Goal: Task Accomplishment & Management: Manage account settings

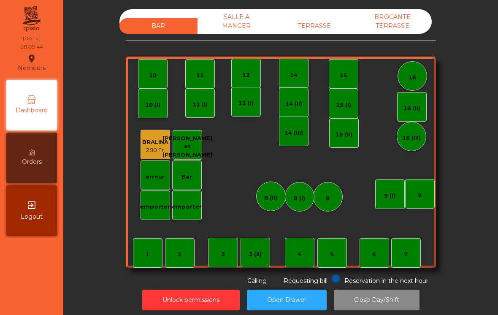
click at [317, 27] on div "TERRASSE" at bounding box center [315, 26] width 78 height 16
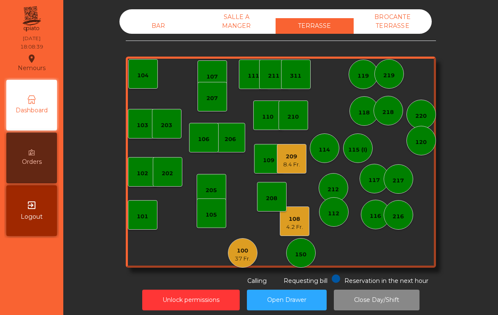
click at [296, 161] on div "8.4 Fr." at bounding box center [291, 164] width 17 height 8
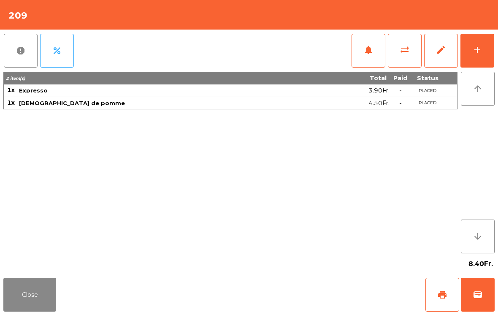
click at [481, 291] on span "wallet" at bounding box center [478, 295] width 10 height 10
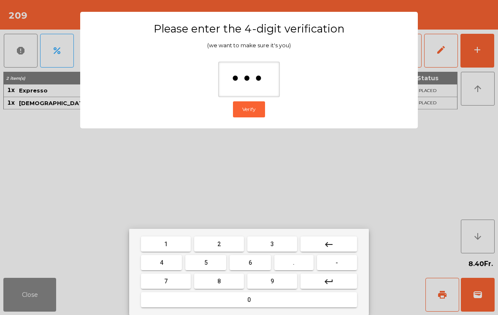
type input "****"
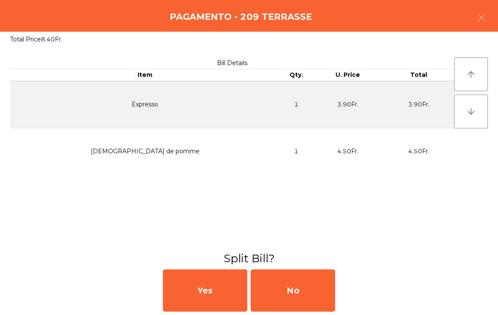
click at [317, 280] on div "No" at bounding box center [293, 290] width 84 height 42
click at [310, 290] on div "No" at bounding box center [293, 290] width 84 height 42
click at [309, 290] on div "No" at bounding box center [293, 290] width 84 height 42
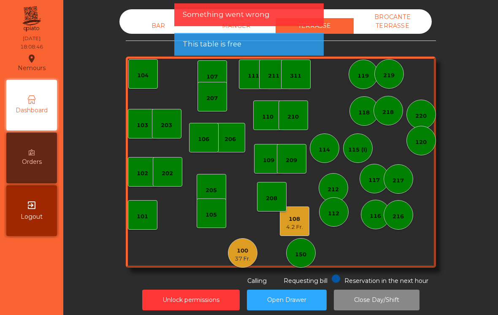
click at [241, 258] on div "37 Fr." at bounding box center [243, 259] width 16 height 8
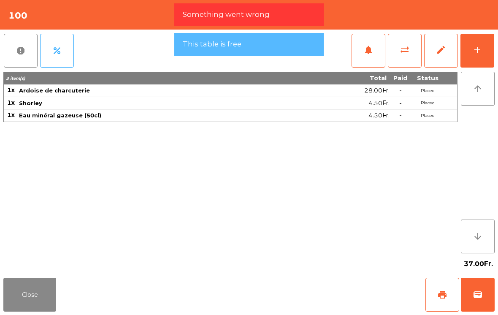
click at [32, 289] on button "Close" at bounding box center [29, 295] width 53 height 34
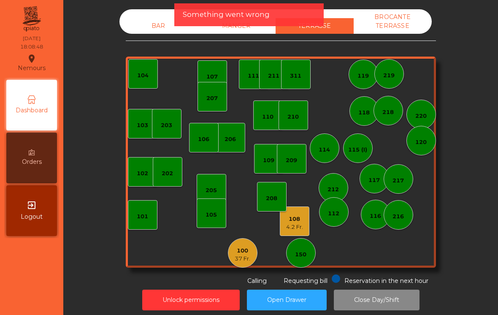
click at [300, 224] on div "4.2 Fr." at bounding box center [294, 227] width 17 height 8
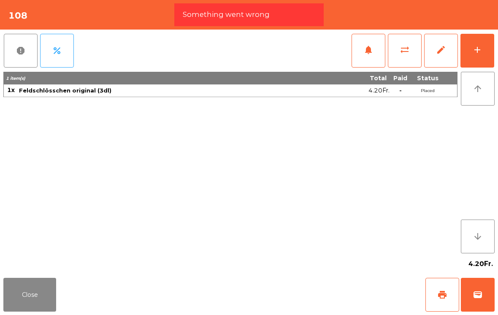
click at [473, 298] on span "wallet" at bounding box center [478, 295] width 10 height 10
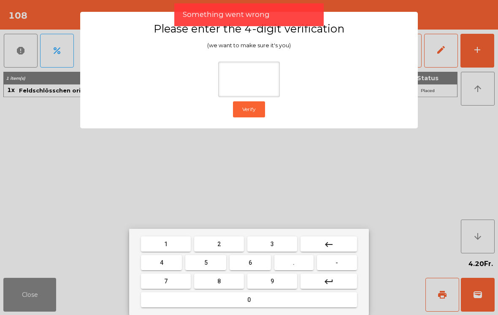
type input "*"
type input "****"
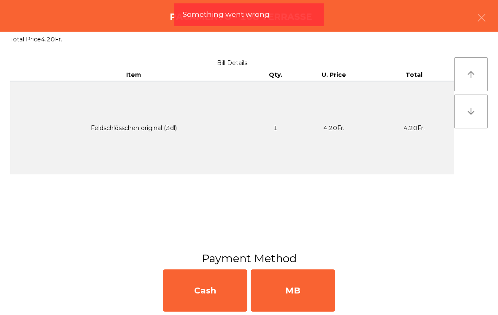
click at [285, 287] on div "MB" at bounding box center [293, 290] width 84 height 42
click at [296, 287] on div "No" at bounding box center [293, 290] width 84 height 42
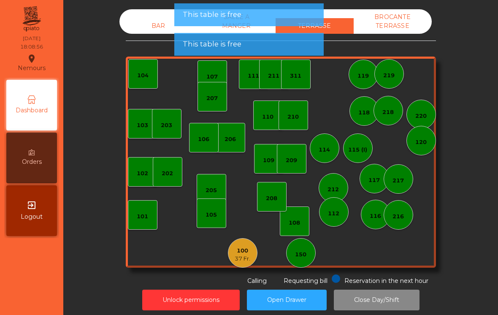
click at [249, 256] on div "37 Fr." at bounding box center [243, 259] width 16 height 8
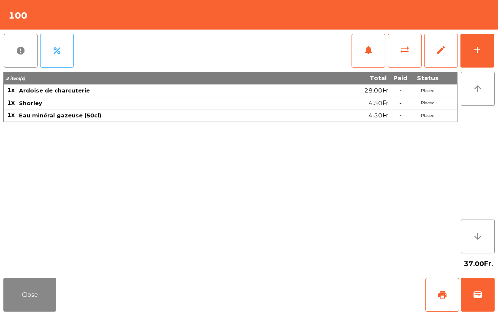
click at [30, 302] on button "Close" at bounding box center [29, 295] width 53 height 34
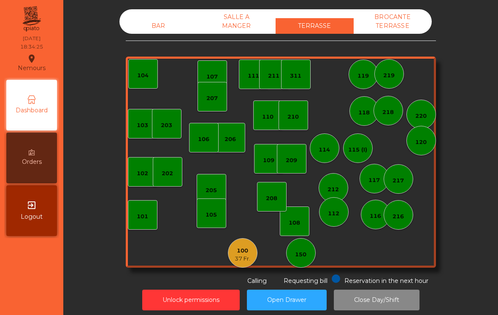
click at [148, 39] on div "BAR SALLE A MANGER TERRASSE BROCANTE TERRASSE 103 102 101 202 206 104 205 108 1…" at bounding box center [281, 147] width 310 height 276
click at [152, 14] on div "BAR SALLE A MANGER TERRASSE BROCANTE TERRASSE" at bounding box center [275, 21] width 312 height 24
click at [144, 27] on div "BAR" at bounding box center [158, 26] width 78 height 16
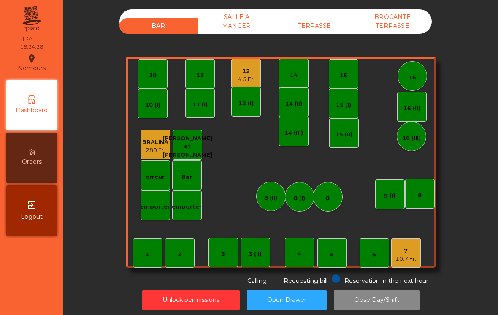
click at [405, 259] on div "10.7 Fr." at bounding box center [406, 259] width 21 height 8
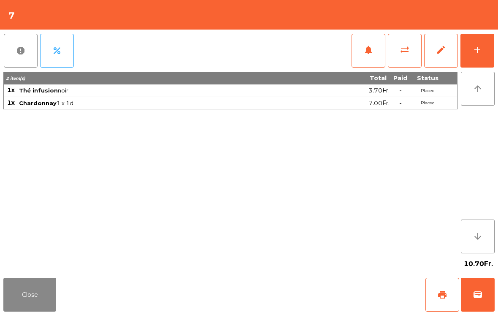
click at [480, 53] on div "add" at bounding box center [477, 50] width 10 height 10
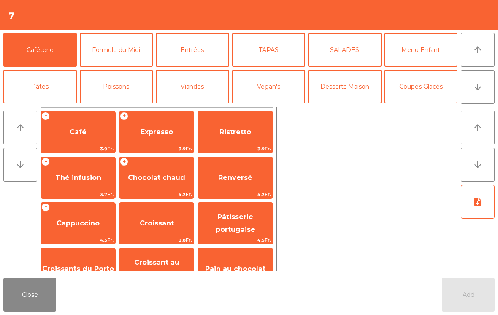
click at [189, 53] on button "Entrées" at bounding box center [192, 50] width 73 height 34
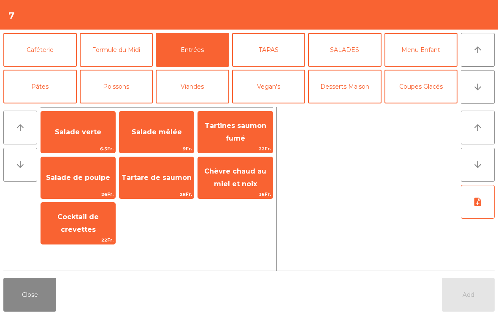
click at [168, 180] on span "Tartare de saumon" at bounding box center [157, 178] width 70 height 8
click at [168, 179] on span "Tartare de saumon" at bounding box center [157, 178] width 70 height 8
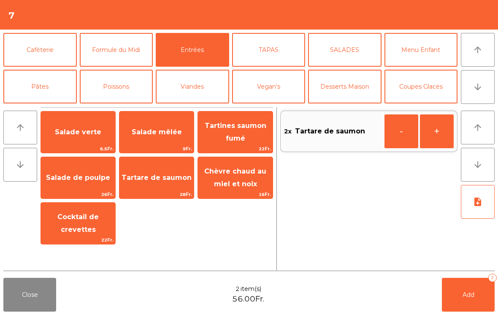
click at [470, 302] on button "Add 2" at bounding box center [468, 295] width 53 height 34
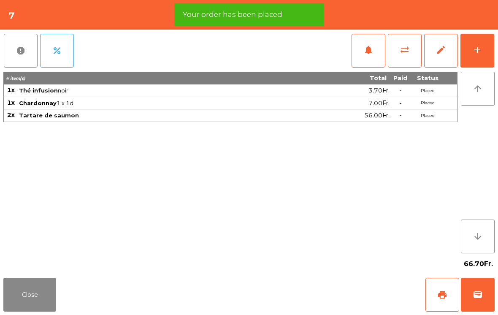
click at [36, 307] on button "Close" at bounding box center [29, 295] width 53 height 34
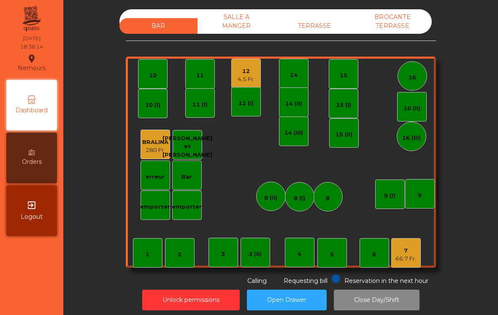
click at [238, 71] on div "12" at bounding box center [246, 71] width 17 height 8
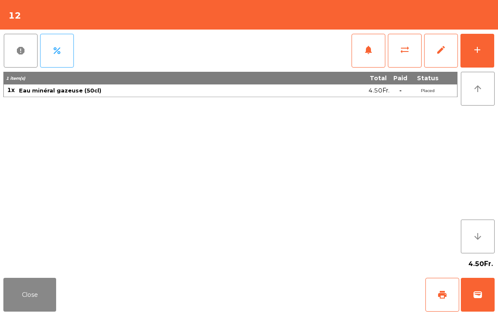
click at [465, 56] on button "add" at bounding box center [478, 51] width 34 height 34
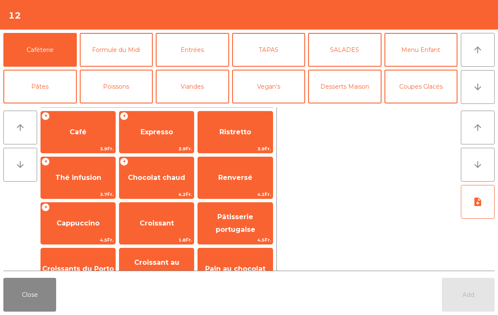
click at [209, 152] on span "3.9Fr." at bounding box center [235, 149] width 74 height 8
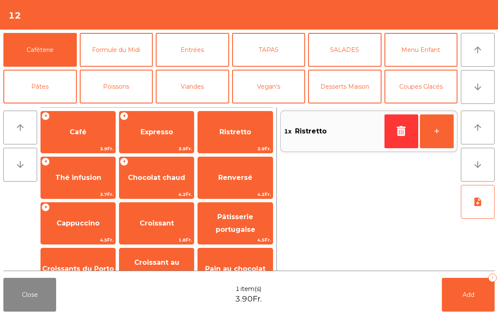
click at [188, 84] on button "Viandes" at bounding box center [192, 87] width 73 height 34
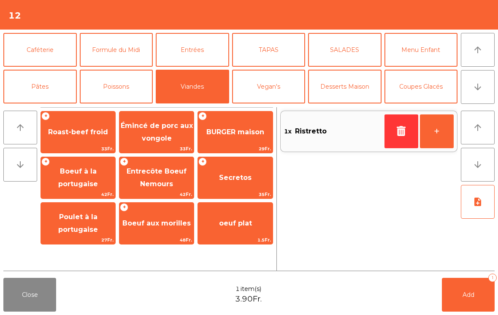
click at [75, 191] on span "42Fr." at bounding box center [78, 194] width 74 height 8
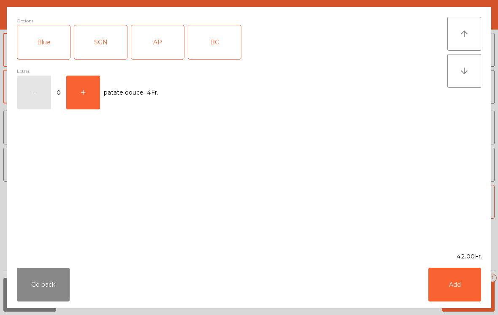
click at [101, 44] on div "SGN" at bounding box center [100, 42] width 53 height 34
click at [458, 285] on button "Add" at bounding box center [454, 285] width 53 height 34
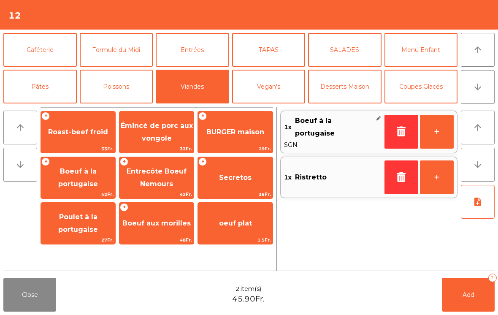
click at [193, 54] on button "Entrées" at bounding box center [192, 50] width 73 height 34
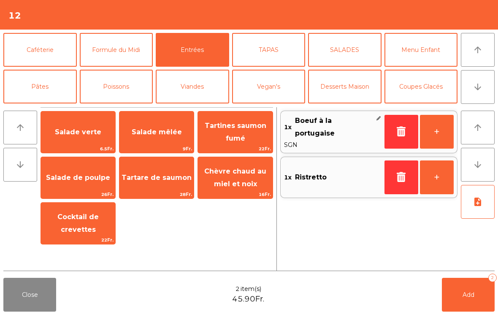
click at [77, 139] on span "Salade verte" at bounding box center [78, 132] width 74 height 23
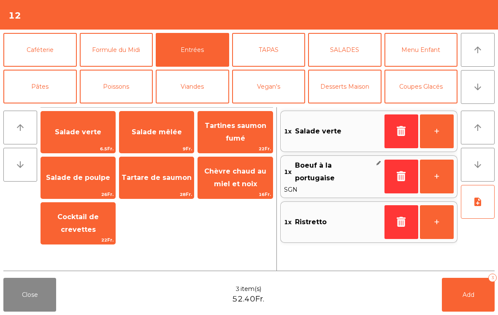
click at [122, 89] on button "Poissons" at bounding box center [116, 87] width 73 height 34
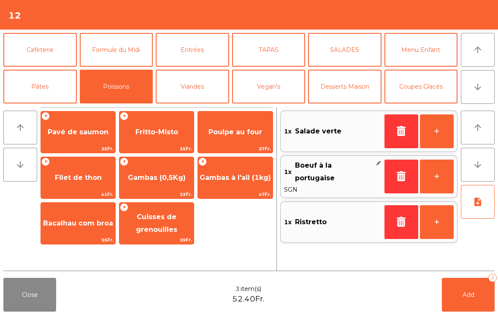
click at [84, 137] on span "Pavé de saumon" at bounding box center [78, 132] width 74 height 23
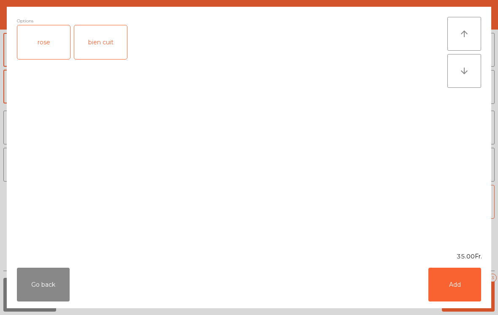
click at [46, 43] on div "rose" at bounding box center [43, 42] width 53 height 34
click at [454, 282] on button "Add" at bounding box center [454, 285] width 53 height 34
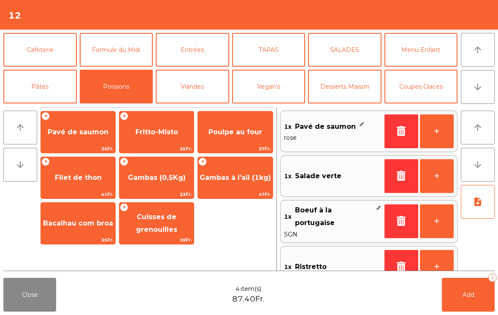
click at [480, 209] on button "note_add" at bounding box center [478, 202] width 34 height 34
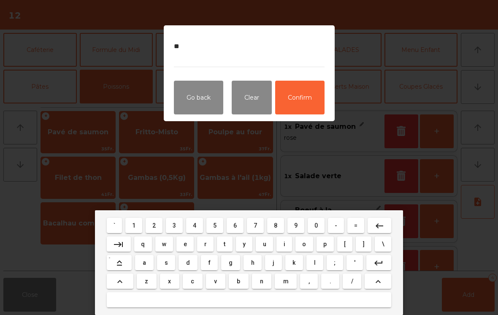
type textarea "*"
type textarea "**********"
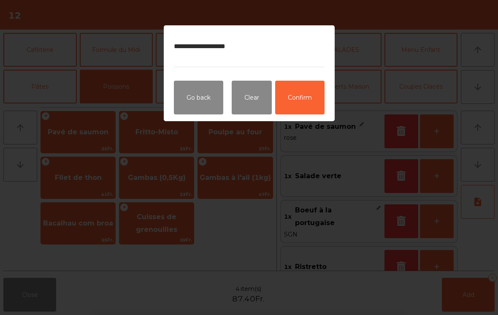
click at [320, 96] on button "Confirm" at bounding box center [299, 98] width 49 height 34
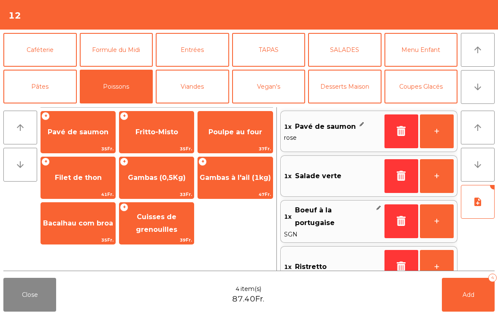
click at [394, 265] on button "button" at bounding box center [402, 267] width 34 height 34
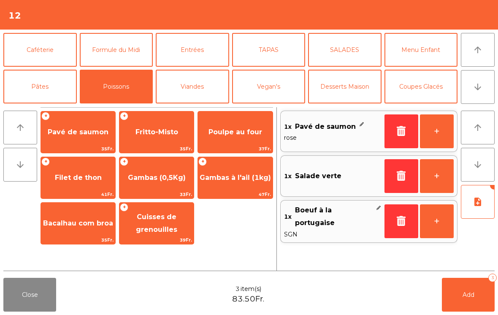
click at [467, 206] on button "note_add" at bounding box center [478, 202] width 34 height 34
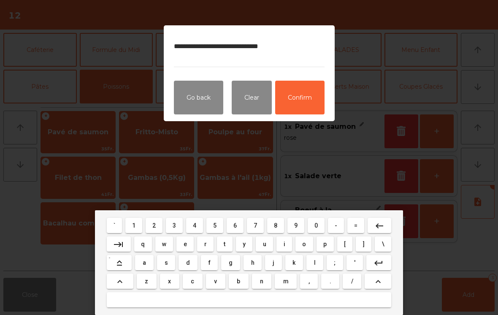
type textarea "**********"
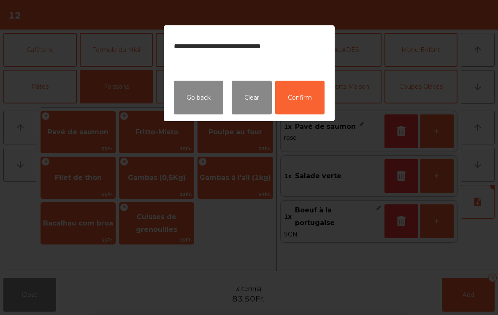
click at [309, 103] on button "Confirm" at bounding box center [299, 98] width 49 height 34
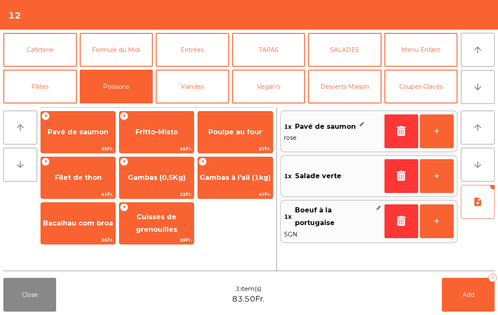
click at [450, 311] on button "Add 3" at bounding box center [468, 295] width 53 height 34
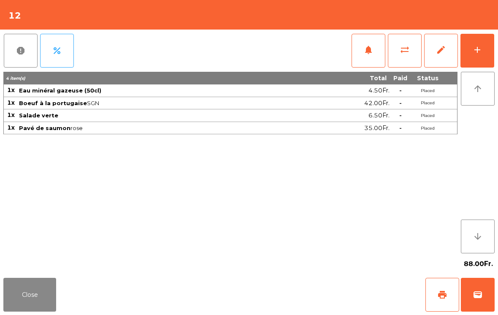
click at [48, 300] on button "Close" at bounding box center [29, 295] width 53 height 34
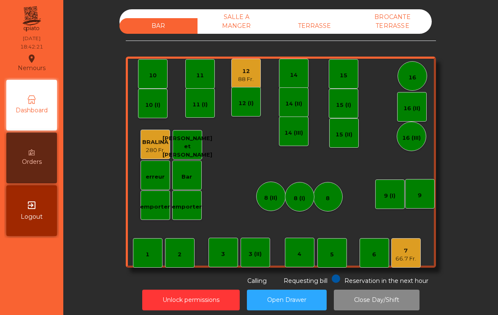
click at [310, 32] on div "TERRASSE" at bounding box center [315, 26] width 78 height 16
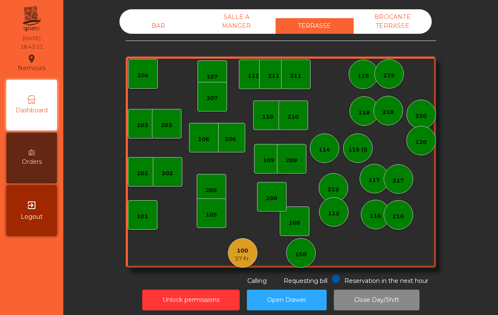
click at [333, 173] on div "212" at bounding box center [334, 188] width 30 height 30
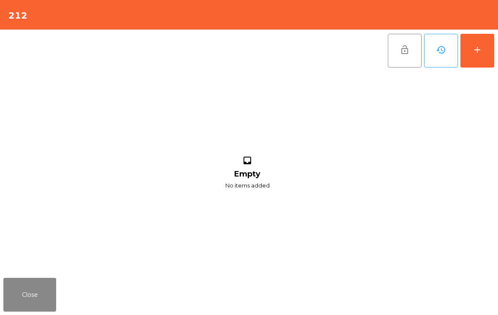
click at [475, 61] on button "add" at bounding box center [478, 51] width 34 height 34
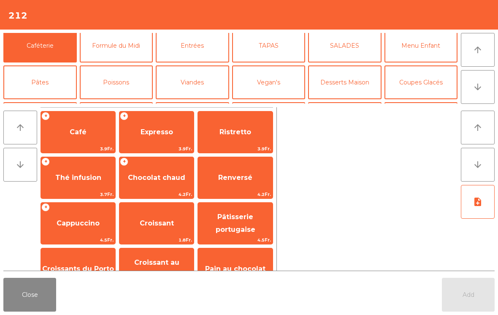
scroll to position [55, 0]
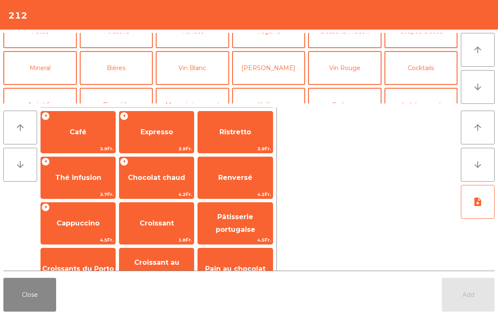
click at [271, 73] on button "[PERSON_NAME]" at bounding box center [268, 68] width 73 height 34
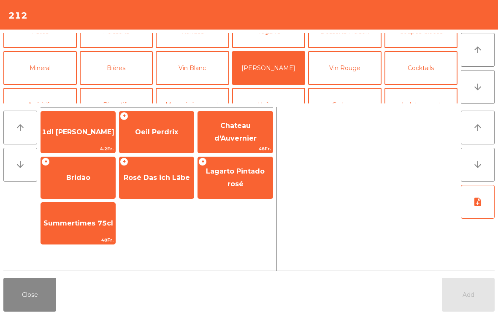
click at [161, 140] on span "Oeil Perdrix" at bounding box center [156, 132] width 74 height 23
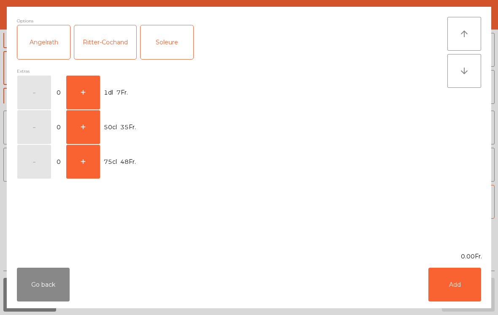
click at [89, 88] on button "+" at bounding box center [83, 93] width 34 height 34
click at [456, 284] on button "Add" at bounding box center [454, 285] width 53 height 34
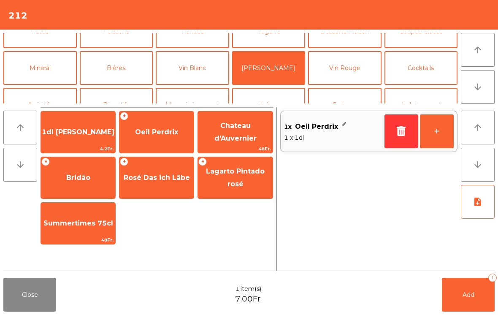
click at [469, 287] on button "Add 1" at bounding box center [468, 295] width 53 height 34
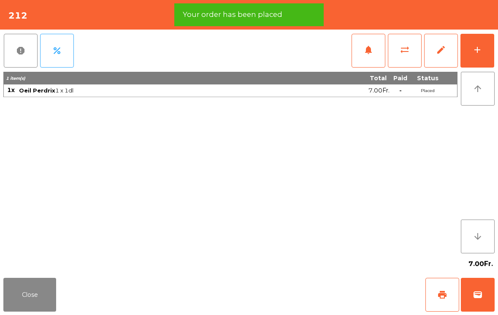
click at [433, 290] on button "print" at bounding box center [443, 295] width 34 height 34
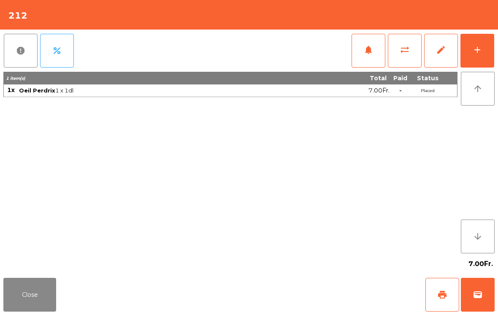
click at [41, 289] on button "Close" at bounding box center [29, 295] width 53 height 34
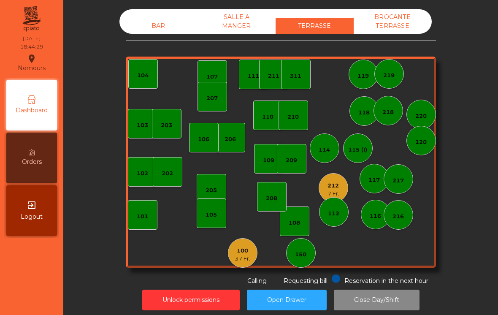
click at [337, 182] on div "212" at bounding box center [334, 186] width 12 height 8
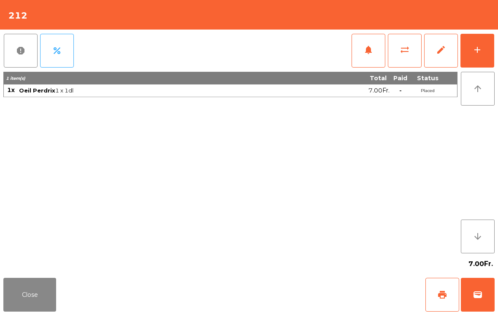
click at [475, 299] on span "wallet" at bounding box center [478, 295] width 10 height 10
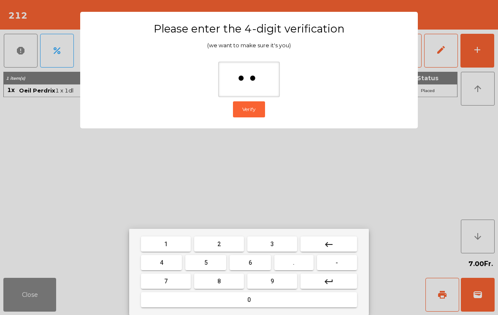
type input "***"
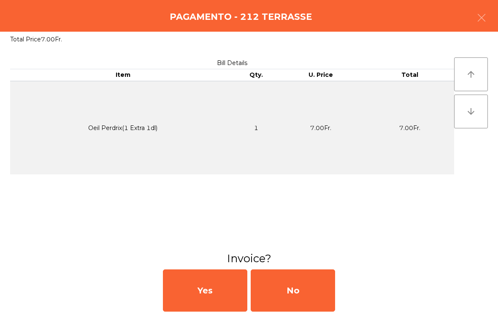
click at [306, 290] on div "No" at bounding box center [293, 290] width 84 height 42
click at [303, 285] on div "No" at bounding box center [293, 290] width 84 height 42
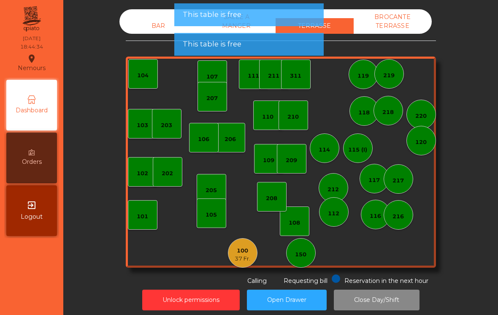
click at [153, 24] on div "BAR" at bounding box center [158, 26] width 78 height 16
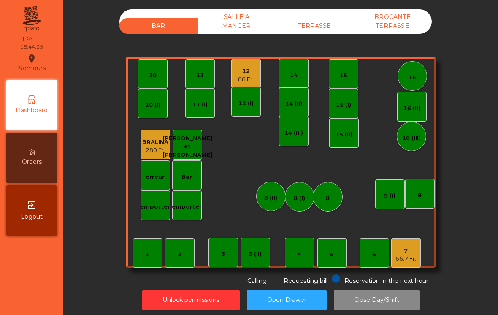
click at [337, 28] on div "TERRASSE" at bounding box center [315, 26] width 78 height 16
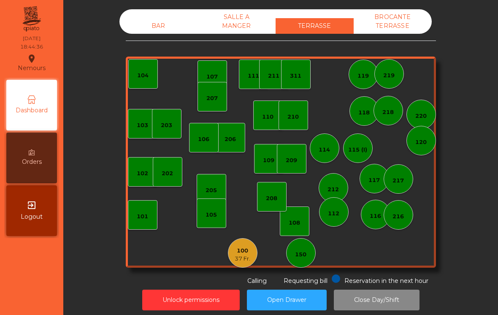
click at [242, 253] on div "100" at bounding box center [243, 251] width 16 height 8
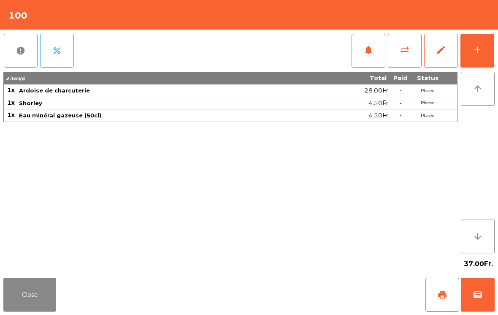
click at [447, 295] on span "print" at bounding box center [442, 295] width 10 height 10
click at [11, 306] on button "Close" at bounding box center [29, 295] width 53 height 34
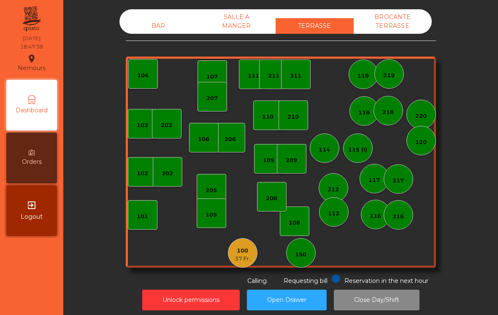
click at [253, 262] on div "100 37 Fr." at bounding box center [243, 253] width 30 height 30
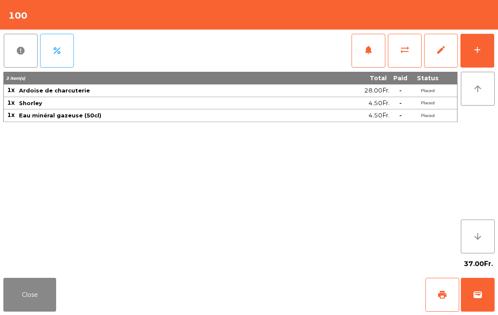
click at [484, 289] on button "wallet" at bounding box center [478, 295] width 34 height 34
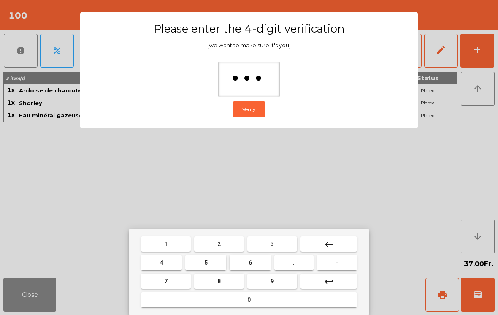
type input "****"
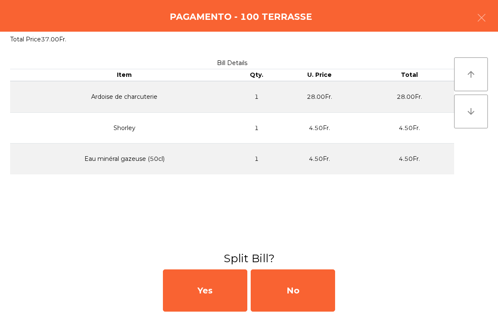
click at [320, 283] on div "No" at bounding box center [293, 290] width 84 height 42
click at [323, 290] on div "MB" at bounding box center [293, 290] width 84 height 42
click at [316, 288] on div "No" at bounding box center [293, 290] width 84 height 42
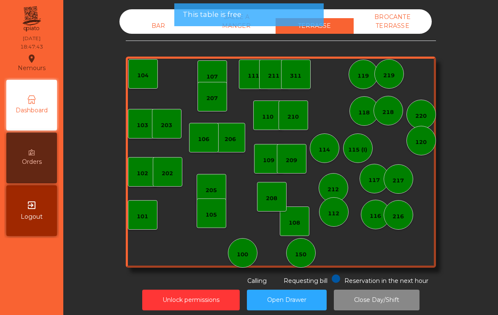
click at [145, 21] on div "BAR" at bounding box center [158, 26] width 78 height 16
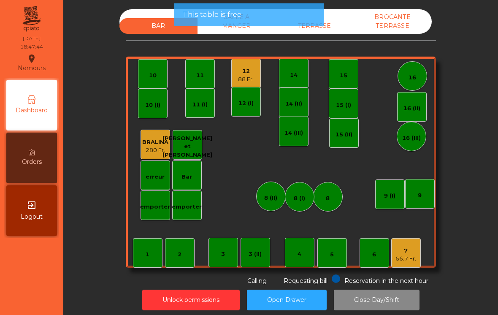
click at [258, 74] on div "12 88 Fr." at bounding box center [246, 74] width 30 height 30
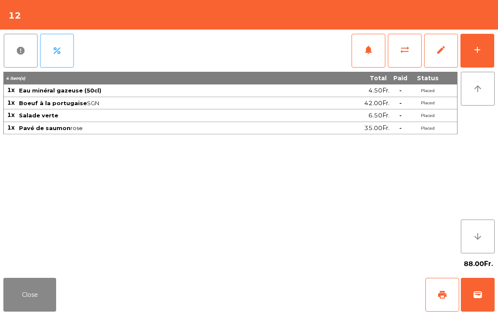
click at [479, 51] on div "add" at bounding box center [477, 50] width 10 height 10
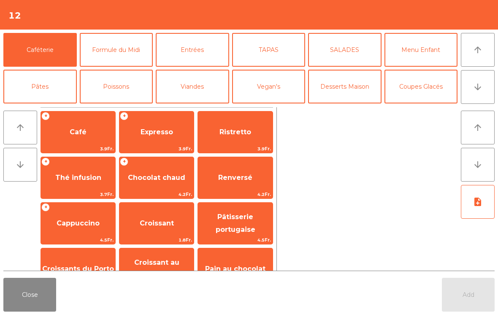
click at [476, 93] on button "arrow_downward" at bounding box center [478, 87] width 34 height 34
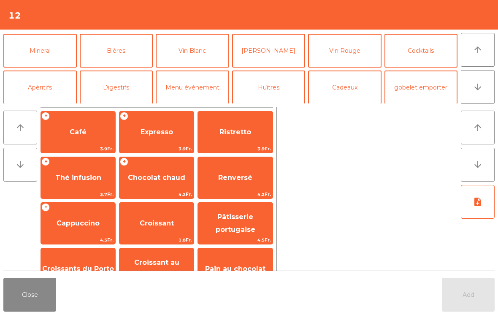
click at [271, 53] on button "[PERSON_NAME]" at bounding box center [268, 51] width 73 height 34
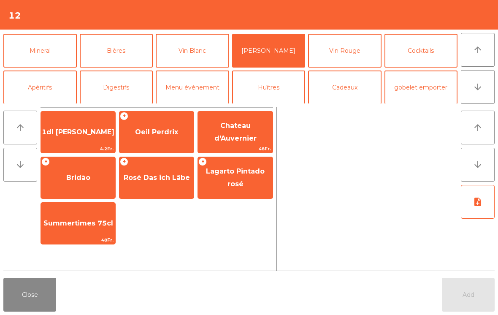
scroll to position [73, 0]
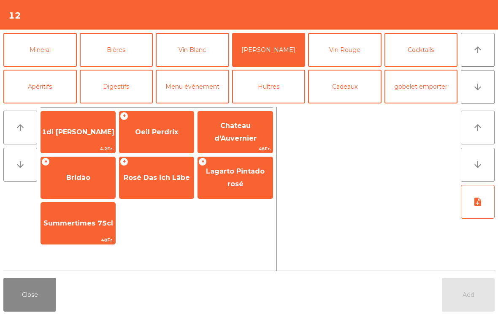
click at [223, 187] on span "Lagarto Pintado rosé" at bounding box center [235, 178] width 74 height 36
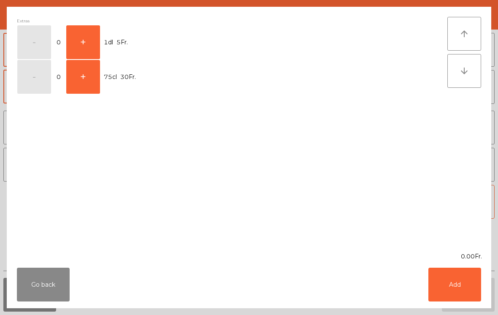
click at [84, 39] on button "+" at bounding box center [83, 42] width 34 height 34
click at [455, 296] on button "Add" at bounding box center [454, 285] width 53 height 34
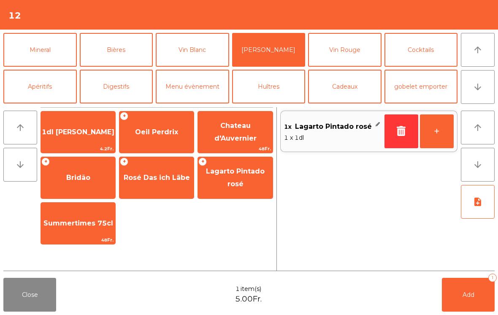
click at [352, 56] on button "Vin Rouge" at bounding box center [344, 50] width 73 height 34
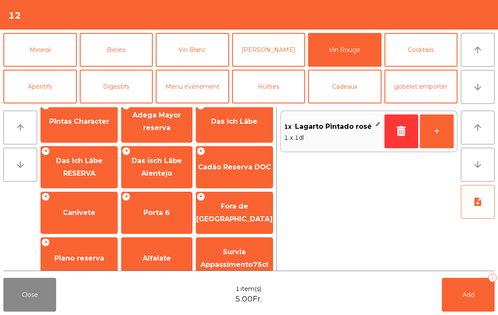
click at [87, 221] on span "Canivete" at bounding box center [79, 212] width 76 height 23
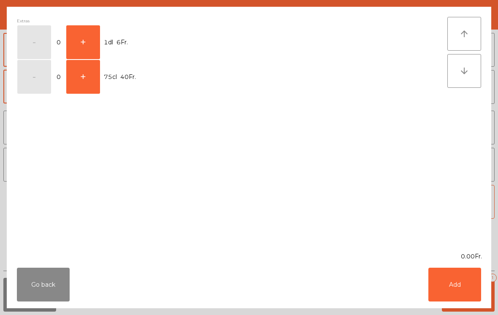
scroll to position [289, 0]
click at [87, 42] on button "+" at bounding box center [83, 42] width 34 height 34
click at [472, 283] on button "Add" at bounding box center [454, 285] width 53 height 34
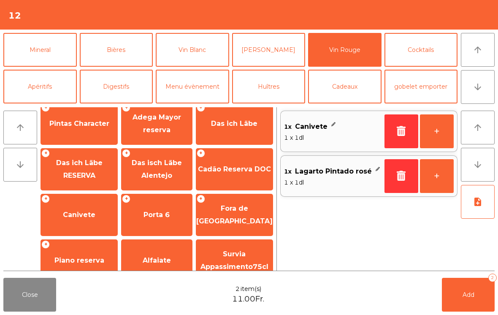
click at [472, 282] on button "Add 2" at bounding box center [468, 295] width 53 height 34
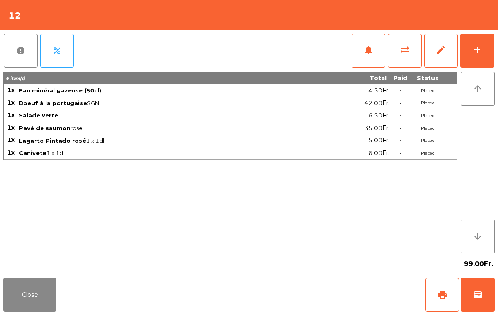
click at [19, 300] on button "Close" at bounding box center [29, 295] width 53 height 34
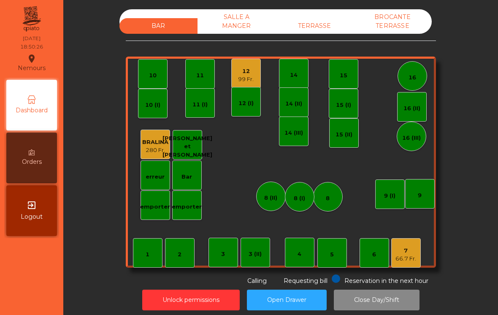
click at [249, 76] on div "99 Fr." at bounding box center [246, 79] width 16 height 8
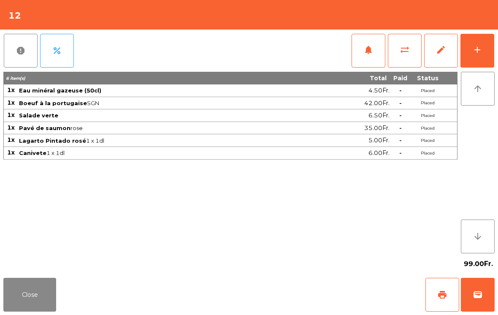
click at [405, 50] on span "sync_alt" at bounding box center [405, 50] width 10 height 10
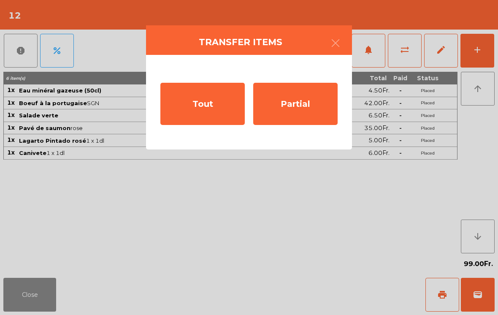
click at [287, 111] on div "Partial" at bounding box center [295, 104] width 84 height 42
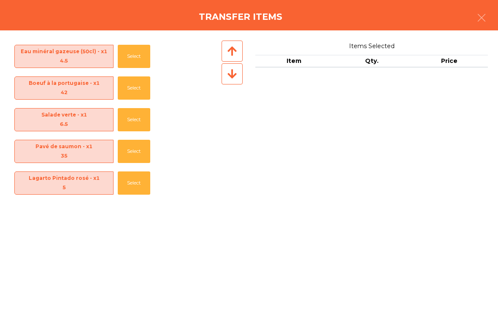
scroll to position [0, 0]
click at [132, 118] on button "Select" at bounding box center [134, 119] width 33 height 23
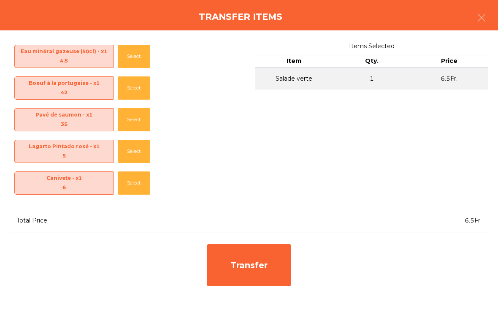
click at [273, 261] on div "Transfer" at bounding box center [249, 265] width 84 height 42
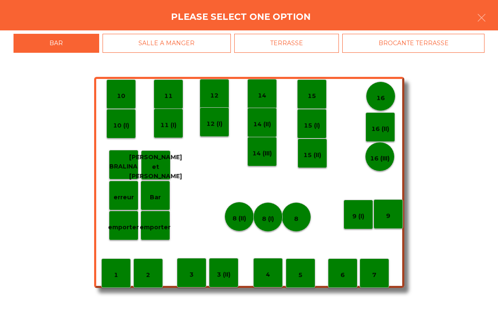
click at [122, 196] on p "erreur" at bounding box center [124, 198] width 20 height 10
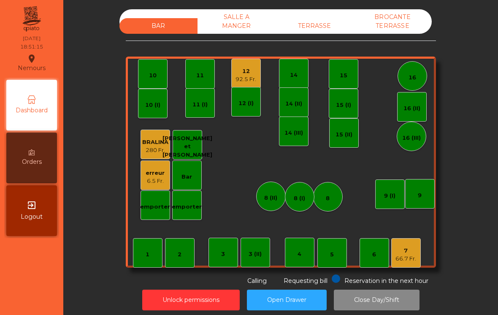
click at [404, 258] on div "66.7 Fr." at bounding box center [406, 259] width 21 height 8
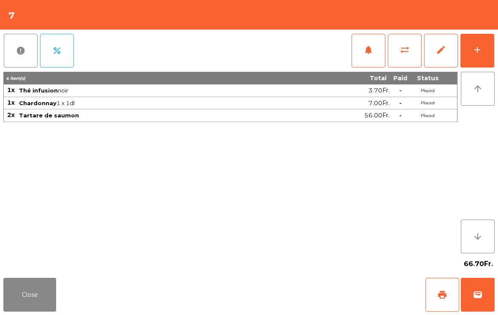
click at [493, 49] on button "add" at bounding box center [478, 51] width 34 height 34
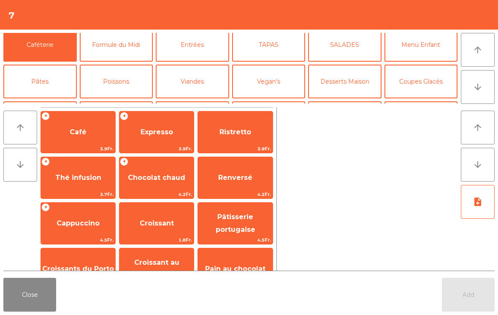
scroll to position [49, 0]
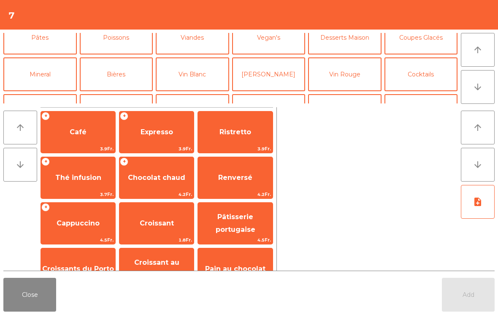
click at [199, 81] on button "Vin Blanc" at bounding box center [192, 74] width 73 height 34
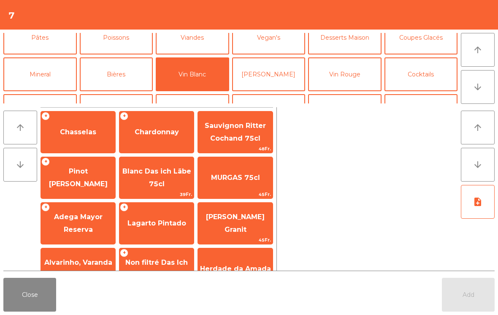
click at [95, 140] on span "Chasselas" at bounding box center [78, 132] width 74 height 23
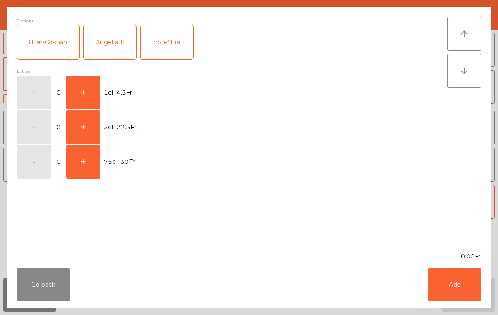
click at [36, 298] on button "Go back" at bounding box center [43, 285] width 53 height 34
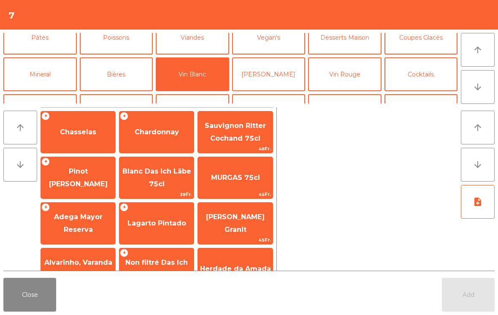
click at [170, 138] on span "Chardonnay" at bounding box center [156, 132] width 74 height 23
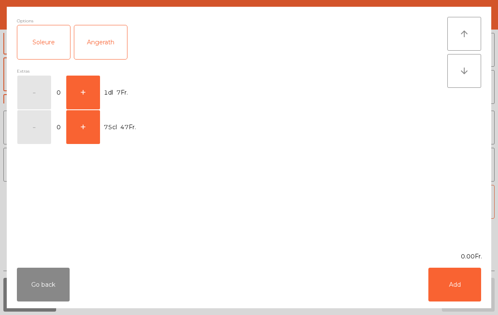
click at [82, 101] on button "+" at bounding box center [83, 93] width 34 height 34
click at [438, 264] on div "Go back Add" at bounding box center [249, 284] width 485 height 47
click at [459, 296] on button "Add" at bounding box center [454, 285] width 53 height 34
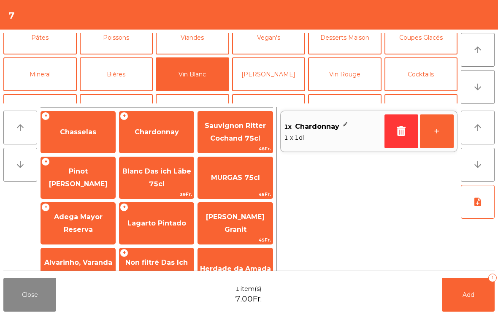
click at [468, 299] on button "Add 1" at bounding box center [468, 295] width 53 height 34
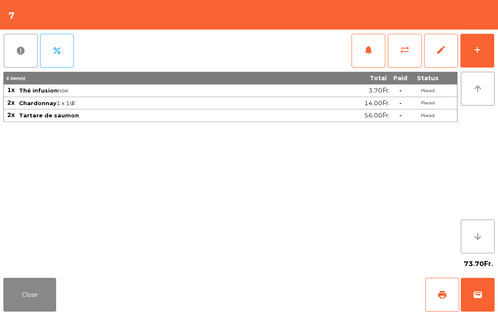
click at [48, 301] on button "Close" at bounding box center [29, 295] width 53 height 34
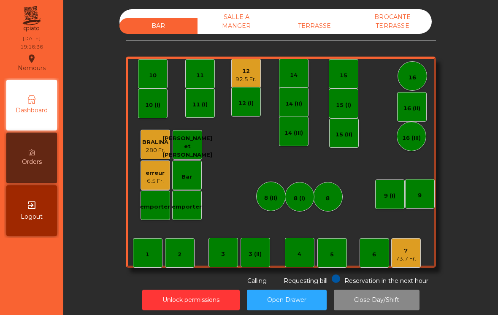
click at [416, 256] on div "73.7 Fr." at bounding box center [406, 259] width 21 height 8
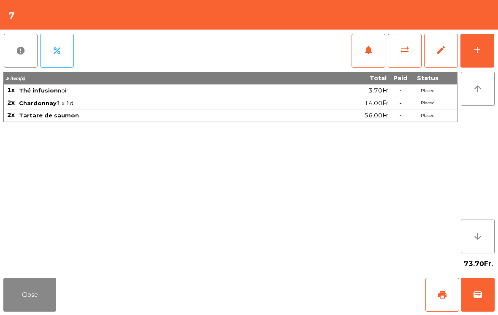
click at [476, 53] on div "add" at bounding box center [477, 50] width 10 height 10
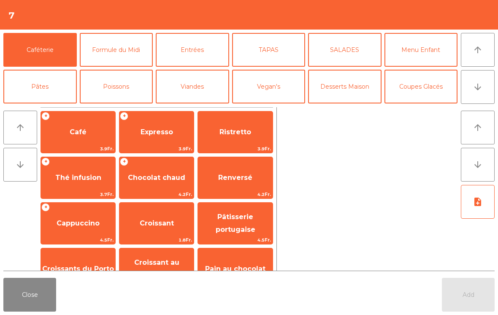
click at [168, 135] on span "Expresso" at bounding box center [157, 132] width 33 height 8
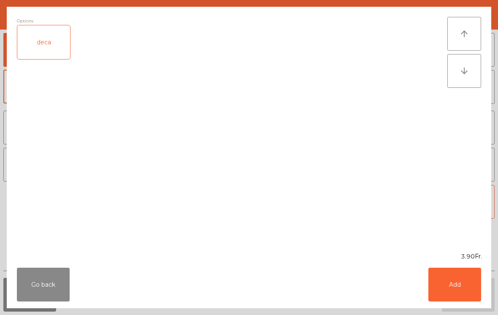
click at [459, 287] on button "Add" at bounding box center [454, 285] width 53 height 34
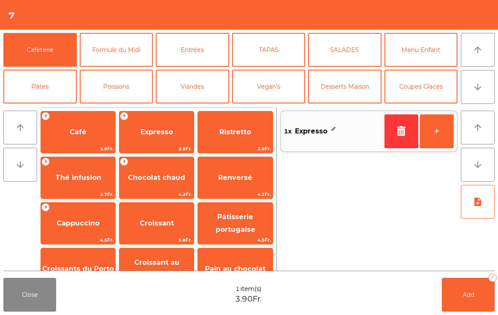
click at [432, 135] on button "+" at bounding box center [437, 131] width 34 height 34
click at [459, 287] on button "Add 2" at bounding box center [468, 295] width 53 height 34
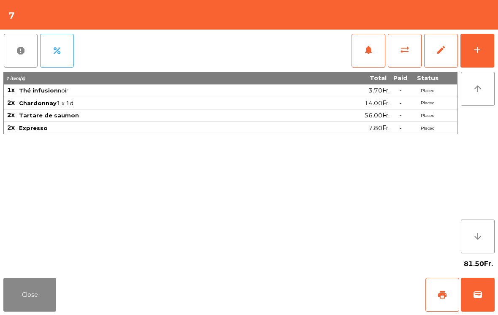
click at [33, 283] on button "Close" at bounding box center [29, 295] width 53 height 34
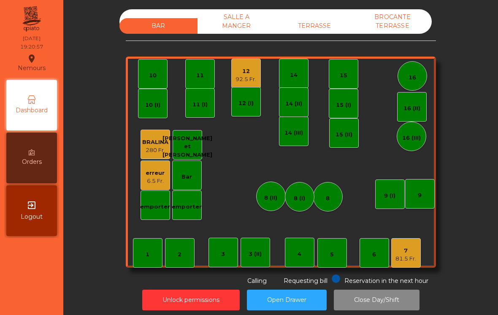
click at [330, 254] on div "5" at bounding box center [332, 253] width 30 height 30
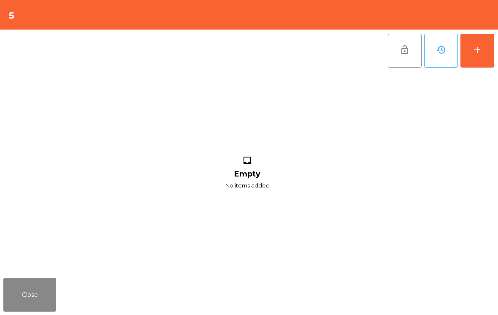
click at [487, 47] on button "add" at bounding box center [478, 51] width 34 height 34
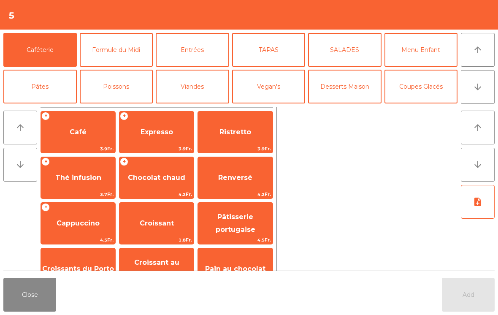
click at [278, 49] on button "TAPAS" at bounding box center [268, 50] width 73 height 34
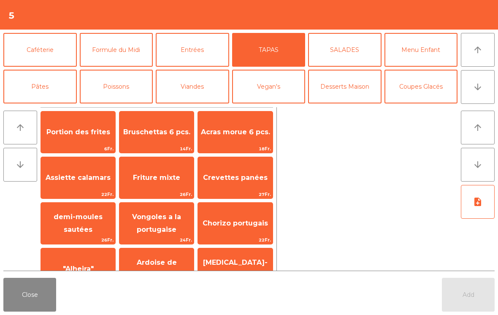
click at [249, 176] on span "Crevettes panées" at bounding box center [235, 178] width 65 height 8
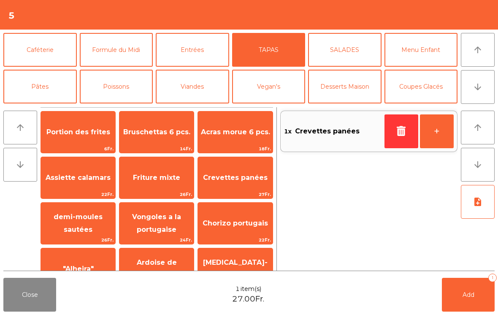
scroll to position [72, 0]
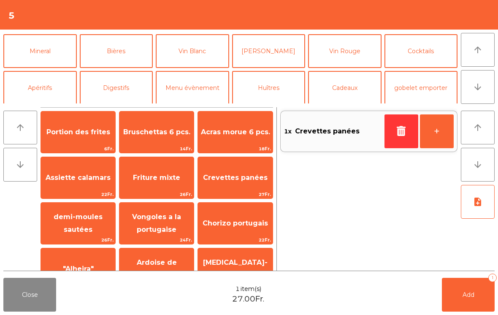
click at [127, 31] on button "Poissons" at bounding box center [116, 14] width 73 height 34
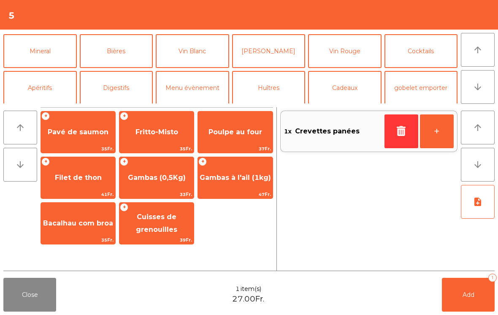
scroll to position [12, 0]
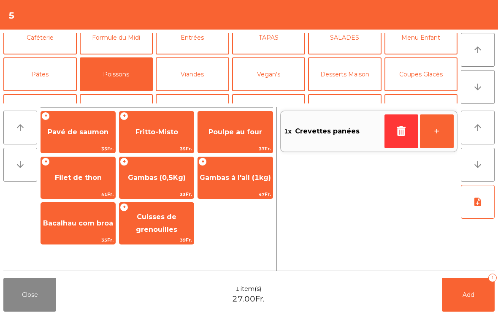
click at [250, 133] on span "Poulpe au four" at bounding box center [236, 132] width 54 height 8
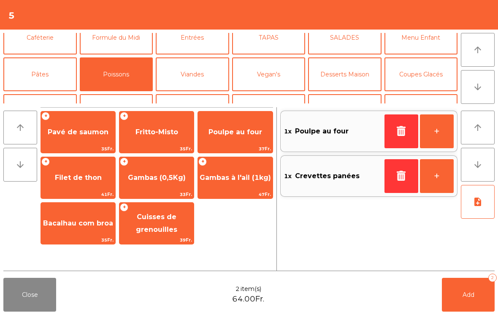
click at [81, 179] on span "Filet de thon" at bounding box center [78, 178] width 47 height 8
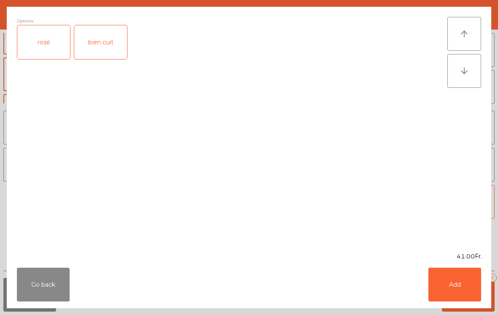
click at [53, 52] on div "rosé" at bounding box center [43, 42] width 53 height 34
click at [462, 288] on button "Add" at bounding box center [454, 285] width 53 height 34
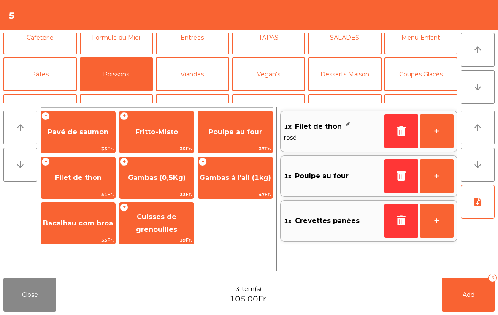
click at [125, 94] on button "Bières" at bounding box center [116, 111] width 73 height 34
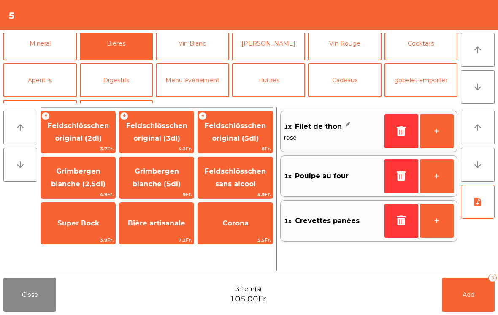
click at [167, 137] on span "Feldschlösschen original (3dl)" at bounding box center [156, 132] width 61 height 21
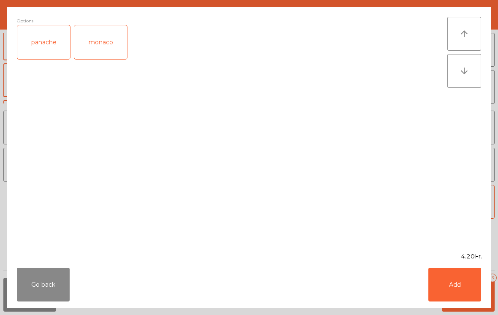
click at [45, 41] on div "panache" at bounding box center [43, 42] width 53 height 34
click at [457, 282] on button "Add" at bounding box center [454, 285] width 53 height 34
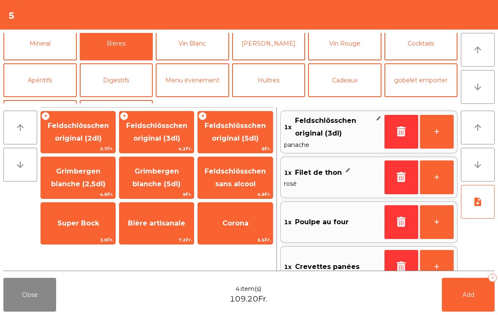
click at [434, 133] on button "+" at bounding box center [437, 132] width 34 height 34
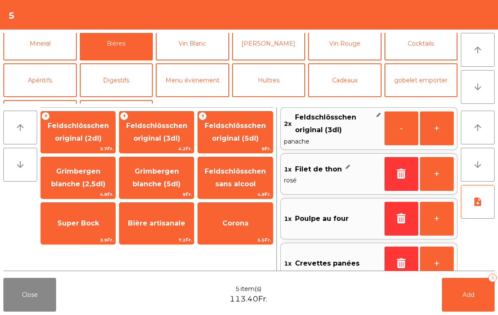
click at [57, 46] on button "Mineral" at bounding box center [39, 44] width 73 height 34
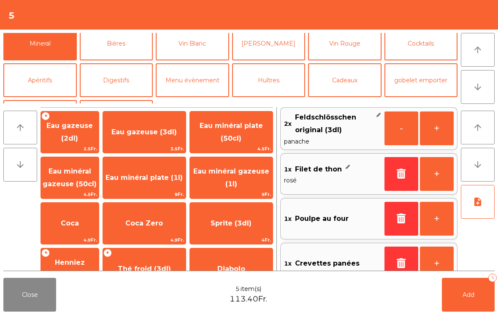
click at [236, 127] on span "Eau minéral plate (50cl)" at bounding box center [231, 132] width 63 height 21
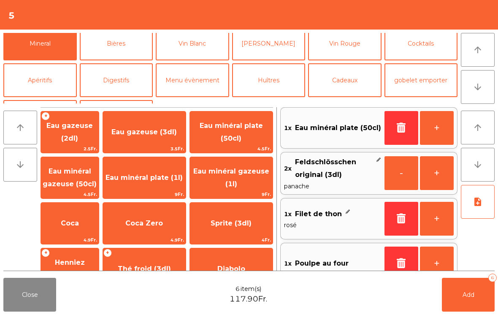
click at [455, 298] on button "Add 6" at bounding box center [468, 295] width 53 height 34
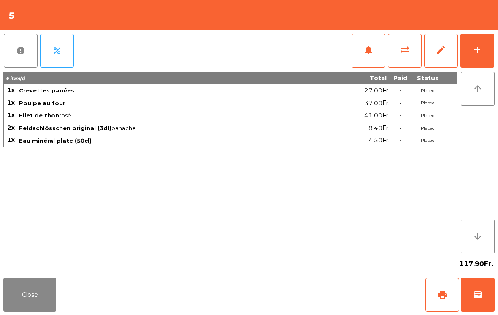
click at [33, 275] on div "Close print wallet" at bounding box center [249, 294] width 498 height 41
click at [27, 280] on button "Close" at bounding box center [29, 295] width 53 height 34
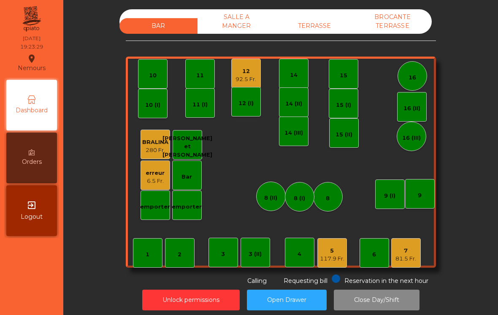
click at [409, 263] on div "7 81.5 Fr." at bounding box center [406, 253] width 30 height 30
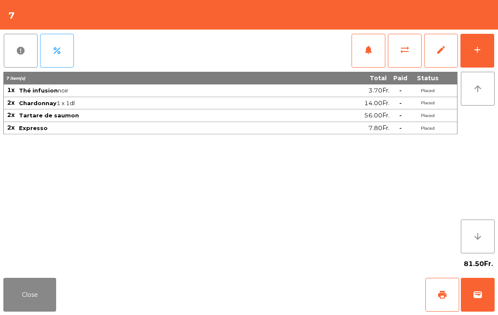
click at [443, 301] on button "print" at bounding box center [443, 295] width 34 height 34
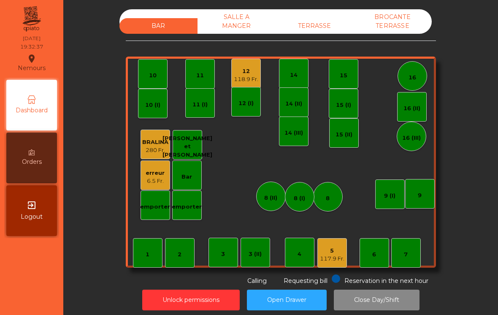
click at [194, 86] on div "11" at bounding box center [200, 74] width 30 height 30
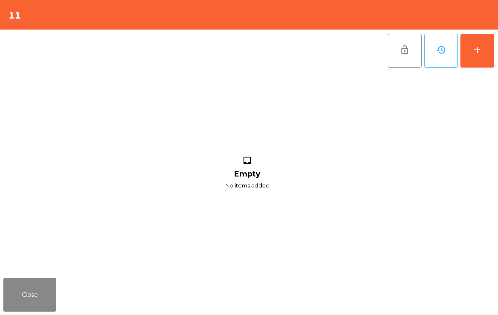
click at [485, 39] on button "add" at bounding box center [478, 51] width 34 height 34
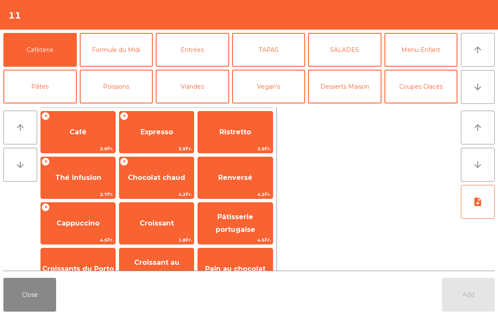
click at [474, 87] on icon "arrow_downward" at bounding box center [478, 87] width 10 height 10
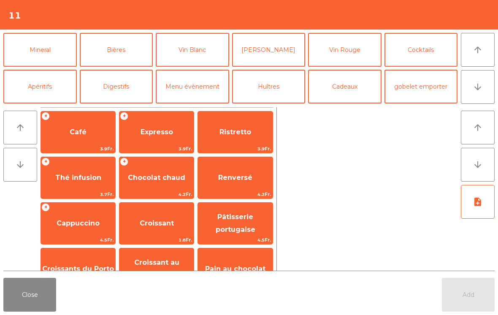
click at [273, 57] on button "[PERSON_NAME]" at bounding box center [268, 50] width 73 height 34
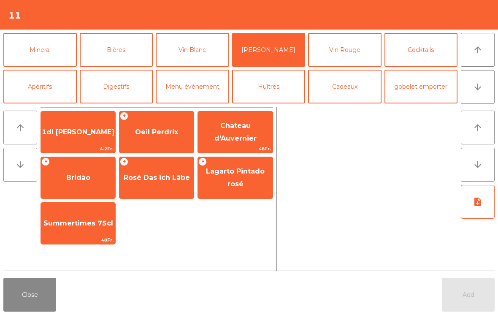
click at [242, 182] on span "Lagarto Pintado rosé" at bounding box center [235, 178] width 74 height 36
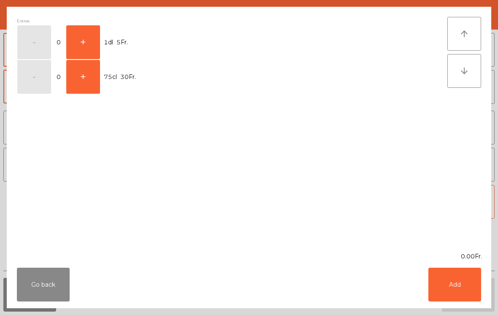
click at [92, 42] on button "+" at bounding box center [83, 42] width 34 height 34
click at [458, 277] on button "Add" at bounding box center [454, 285] width 53 height 34
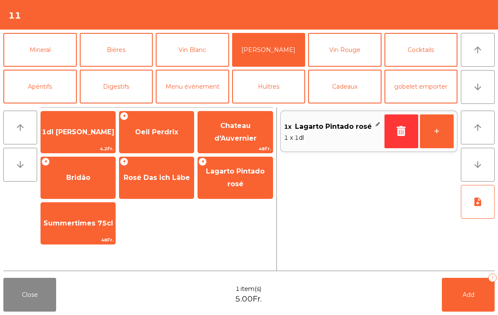
click at [468, 296] on span "Add" at bounding box center [469, 295] width 12 height 8
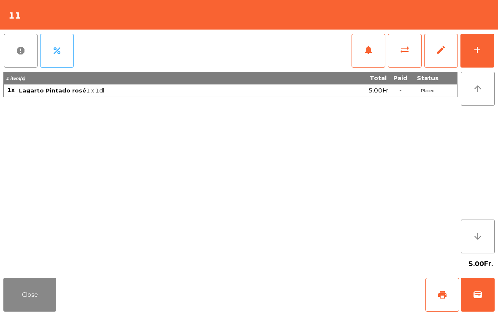
click at [17, 293] on button "Close" at bounding box center [29, 295] width 53 height 34
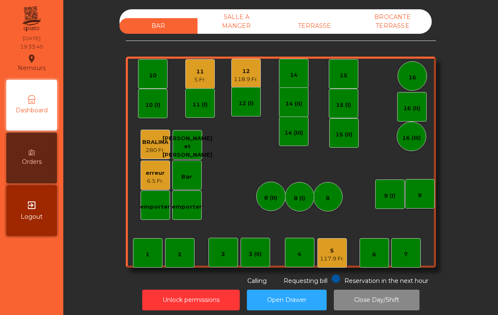
click at [331, 267] on div "5 117.9 Fr." at bounding box center [332, 253] width 30 height 30
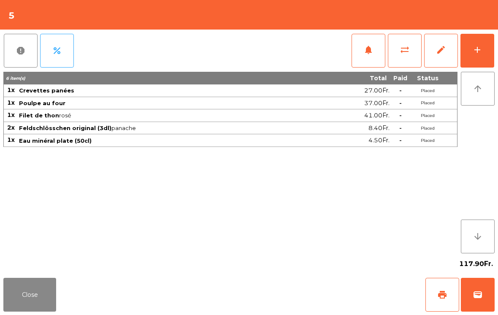
click at [371, 55] on button "notifications" at bounding box center [369, 51] width 34 height 34
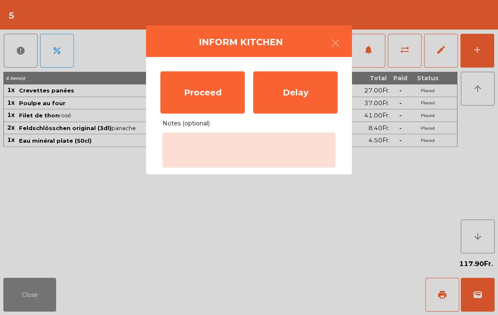
click at [216, 106] on div "Proceed" at bounding box center [202, 92] width 84 height 42
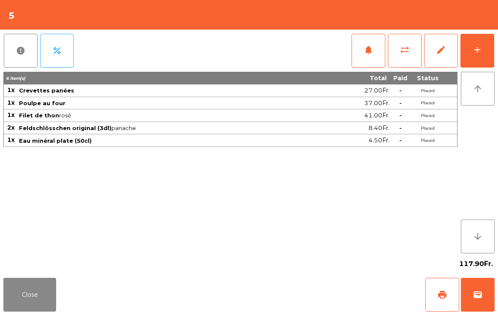
click at [55, 309] on button "Close" at bounding box center [29, 295] width 53 height 34
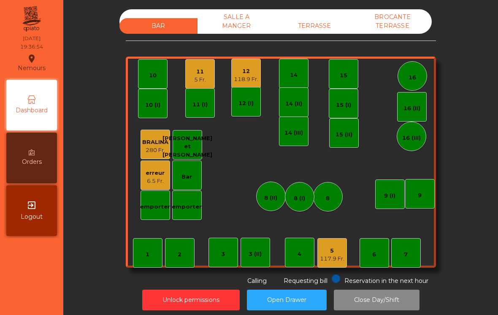
click at [195, 72] on div "11" at bounding box center [200, 72] width 12 height 8
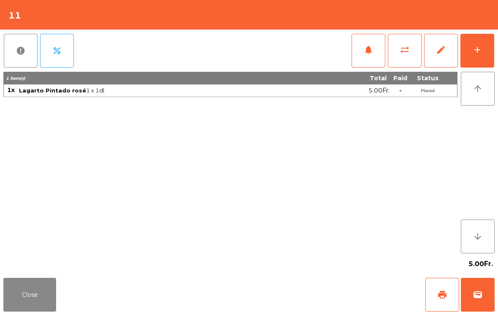
click at [480, 60] on button "add" at bounding box center [478, 51] width 34 height 34
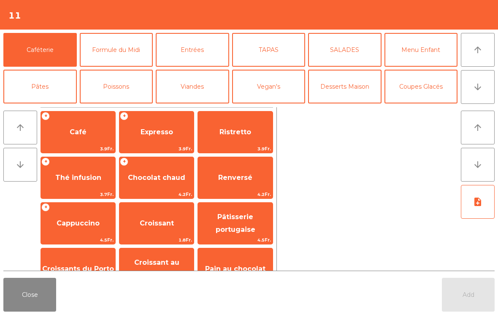
click at [187, 57] on button "Entrées" at bounding box center [192, 50] width 73 height 34
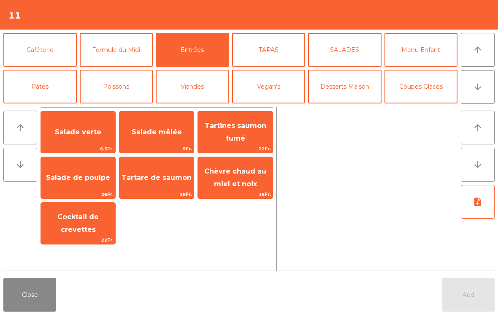
click at [106, 130] on span "Salade verte" at bounding box center [78, 132] width 74 height 23
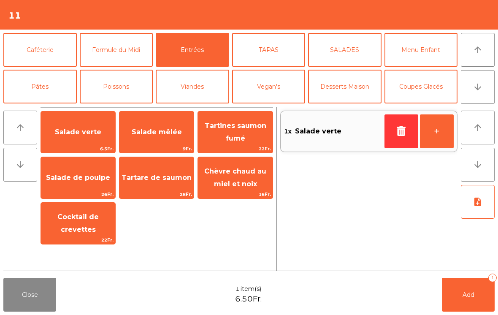
click at [266, 51] on button "TAPAS" at bounding box center [268, 50] width 73 height 34
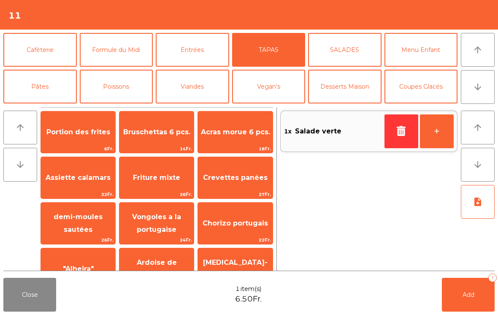
click at [234, 132] on span "Acras morue 6 pcs." at bounding box center [235, 132] width 69 height 8
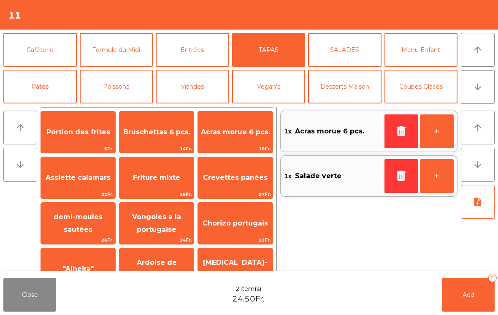
click at [119, 85] on button "Poissons" at bounding box center [116, 87] width 73 height 34
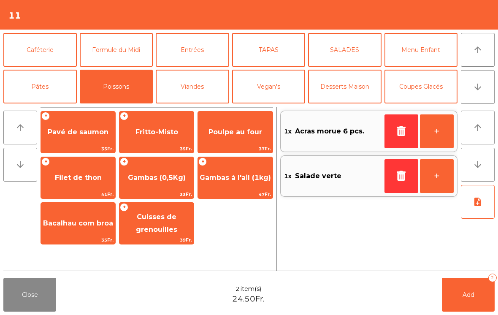
click at [237, 137] on span "Poulpe au four" at bounding box center [235, 132] width 74 height 23
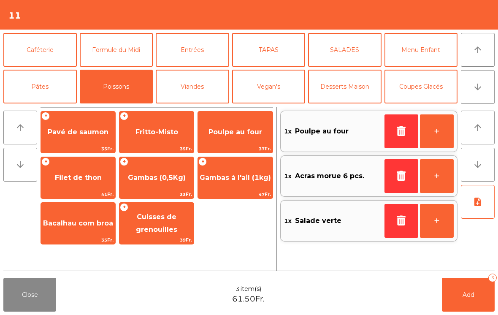
click at [468, 290] on button "Add 3" at bounding box center [468, 295] width 53 height 34
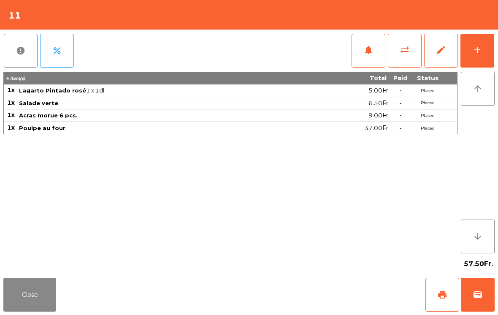
click at [473, 49] on div "add" at bounding box center [477, 50] width 10 height 10
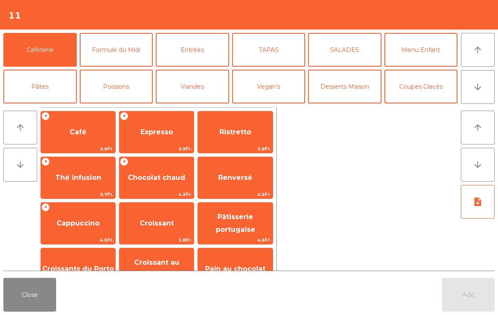
scroll to position [37, 0]
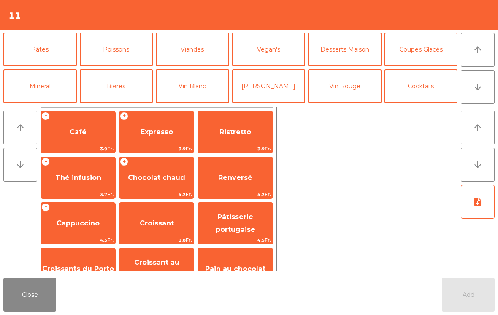
click at [282, 89] on button "[PERSON_NAME]" at bounding box center [268, 86] width 73 height 34
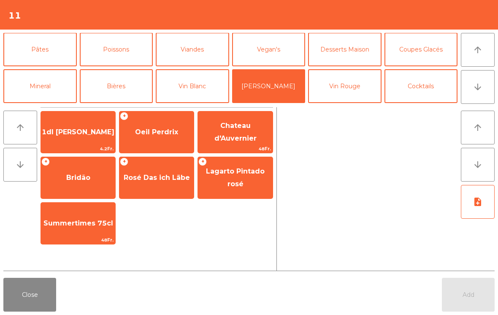
click at [338, 95] on button "Vin Rouge" at bounding box center [344, 86] width 73 height 34
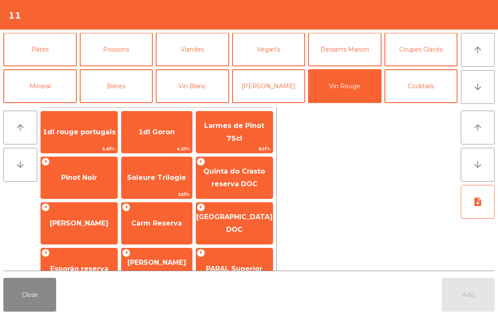
scroll to position [96, 0]
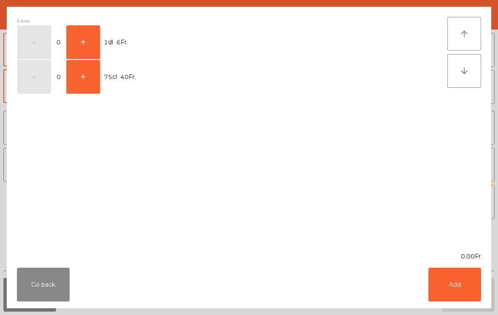
scroll to position [290, 0]
click at [92, 48] on button "+" at bounding box center [83, 42] width 34 height 34
click at [456, 301] on button "Add" at bounding box center [454, 285] width 53 height 34
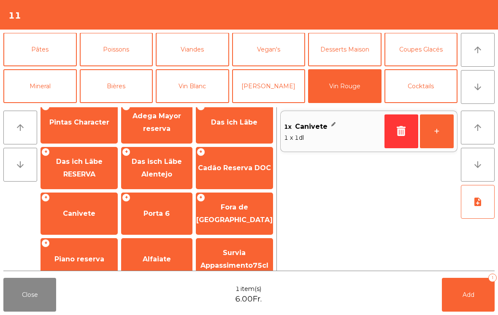
click at [439, 129] on button "+" at bounding box center [437, 131] width 34 height 34
click at [494, 291] on button "Add 3" at bounding box center [468, 295] width 53 height 34
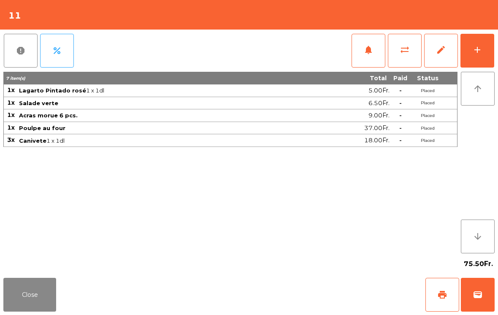
click at [403, 60] on button "sync_alt" at bounding box center [405, 51] width 34 height 34
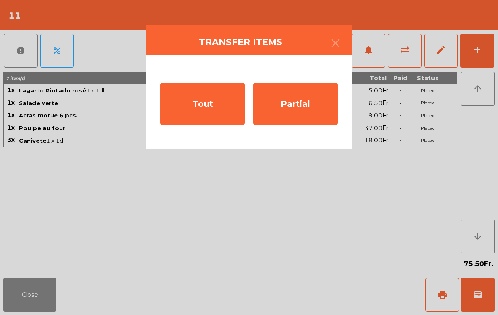
click at [305, 116] on div "Partial" at bounding box center [295, 104] width 84 height 42
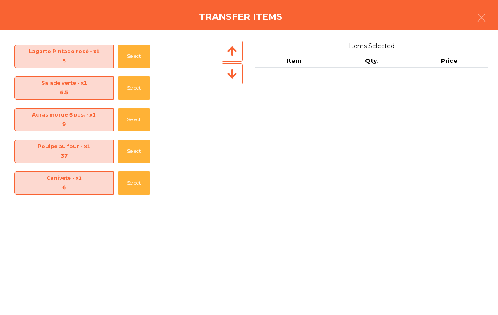
click at [123, 190] on button "Select" at bounding box center [134, 182] width 33 height 23
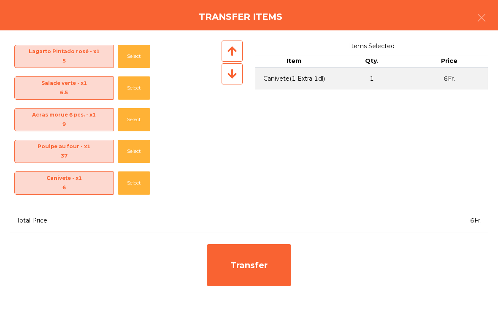
click at [237, 280] on div "Transfer" at bounding box center [249, 265] width 84 height 42
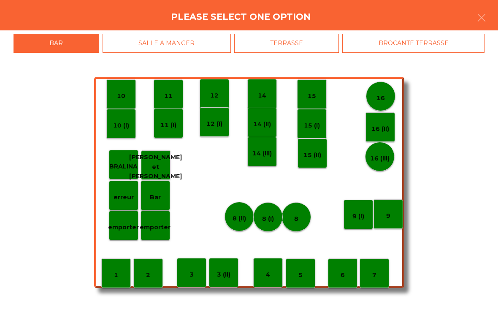
click at [122, 193] on p "erreur" at bounding box center [124, 198] width 20 height 10
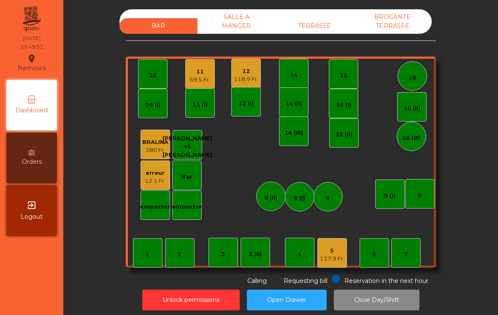
click at [239, 80] on div "118.9 Fr." at bounding box center [246, 79] width 24 height 8
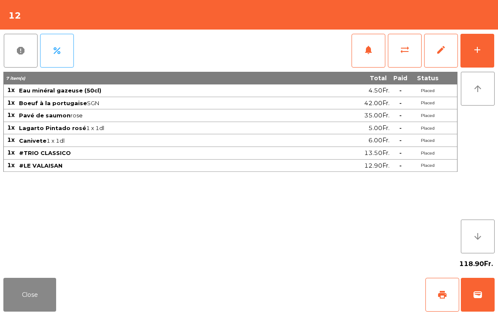
click at [477, 52] on div "add" at bounding box center [477, 50] width 10 height 10
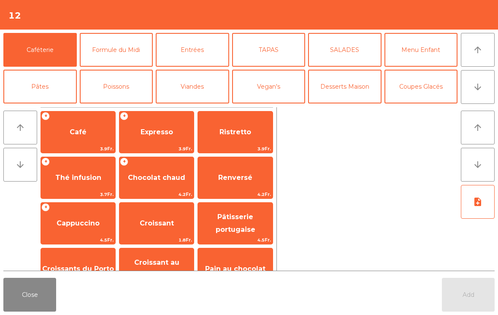
click at [19, 296] on button "Close" at bounding box center [29, 295] width 53 height 34
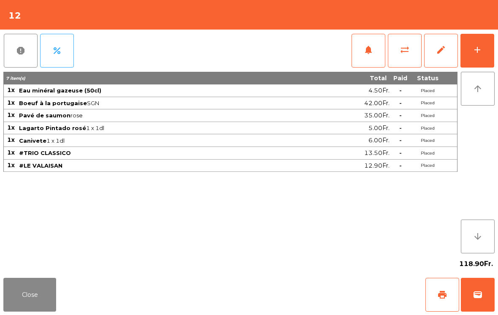
click at [467, 303] on button "wallet" at bounding box center [478, 295] width 34 height 34
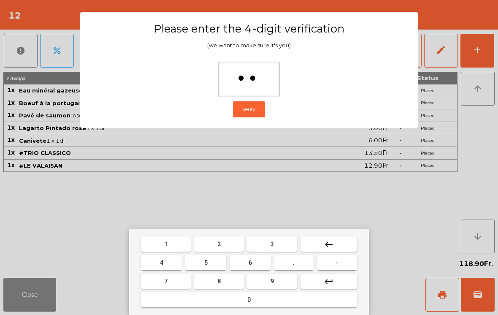
type input "***"
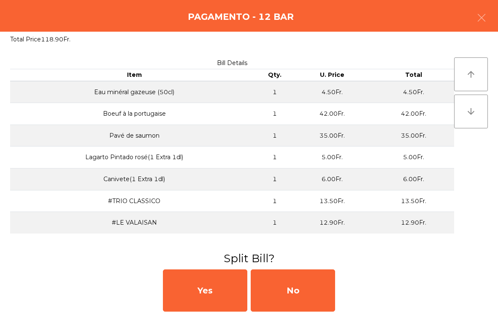
click at [300, 293] on div "No" at bounding box center [293, 290] width 84 height 42
click at [302, 298] on div "No" at bounding box center [293, 290] width 84 height 42
click at [301, 298] on div "No" at bounding box center [293, 290] width 84 height 42
click at [295, 285] on div "No" at bounding box center [293, 290] width 84 height 42
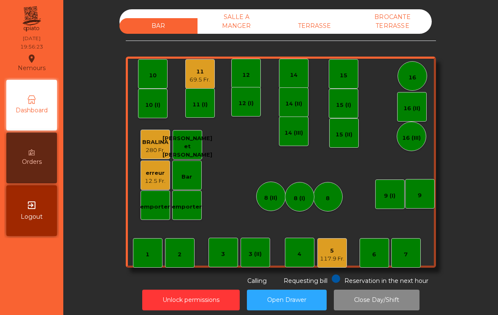
click at [206, 78] on div "69.5 Fr." at bounding box center [200, 80] width 21 height 8
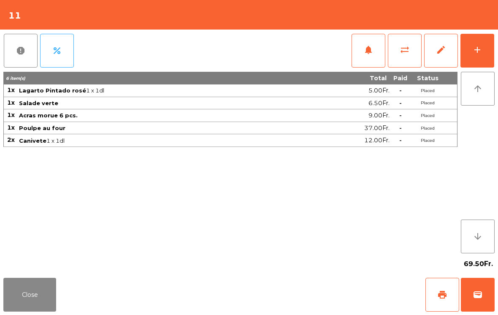
click at [365, 56] on button "notifications" at bounding box center [369, 51] width 34 height 34
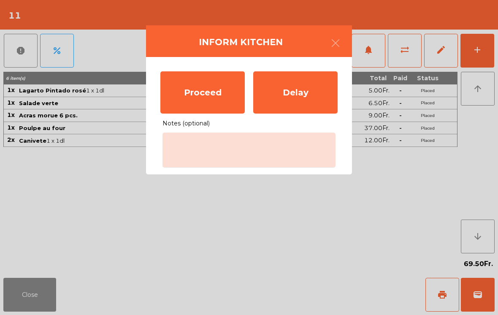
click at [211, 106] on div "Proceed" at bounding box center [202, 92] width 84 height 42
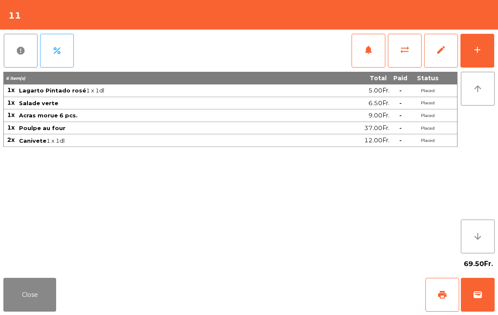
click at [36, 304] on button "Close" at bounding box center [29, 295] width 53 height 34
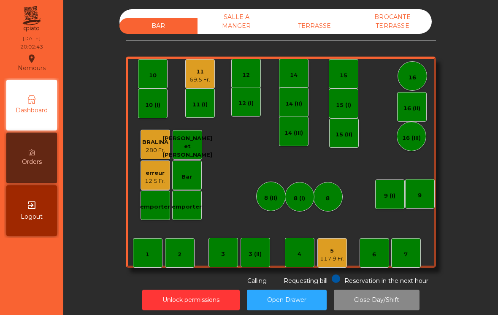
click at [318, 24] on div "TERRASSE" at bounding box center [315, 26] width 78 height 16
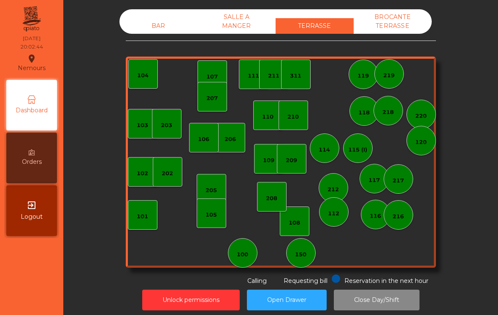
click at [311, 259] on div "150" at bounding box center [301, 253] width 30 height 30
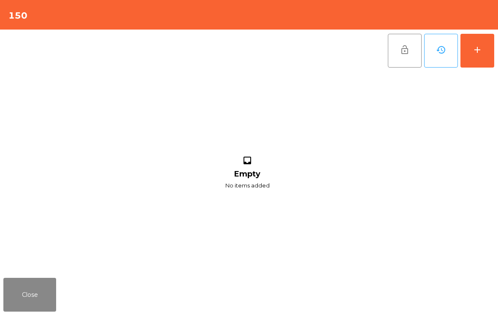
click at [480, 52] on div "add" at bounding box center [477, 50] width 10 height 10
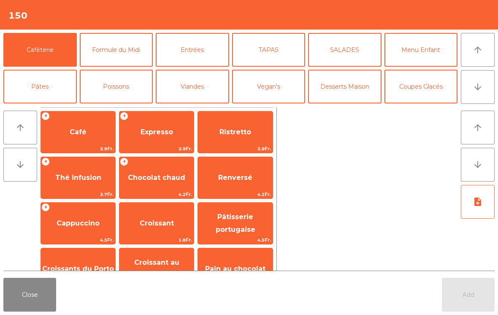
click at [67, 184] on span "Thé infusion" at bounding box center [78, 177] width 74 height 23
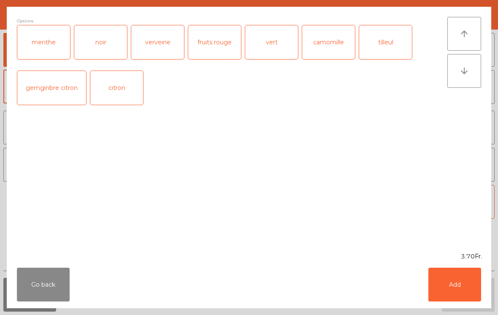
click at [464, 289] on button "Add" at bounding box center [454, 285] width 53 height 34
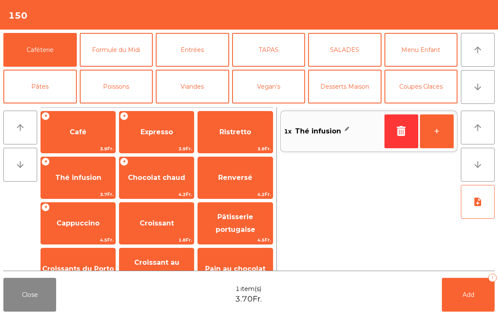
click at [478, 87] on icon "arrow_downward" at bounding box center [478, 87] width 10 height 10
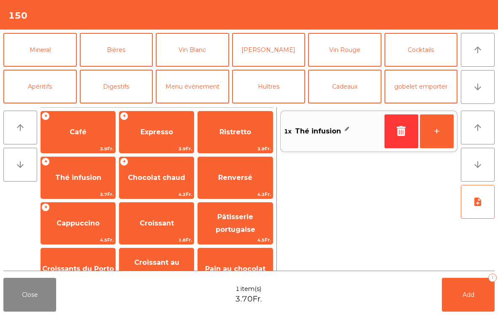
click at [355, 51] on button "Vin Rouge" at bounding box center [344, 50] width 73 height 34
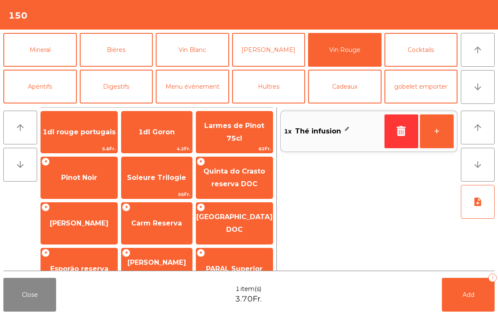
click at [77, 184] on span "Pinot Noir" at bounding box center [79, 177] width 76 height 23
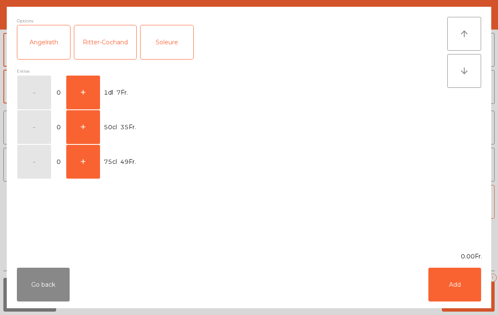
click at [92, 103] on button "+" at bounding box center [83, 93] width 34 height 34
click at [459, 278] on button "Add" at bounding box center [454, 285] width 53 height 34
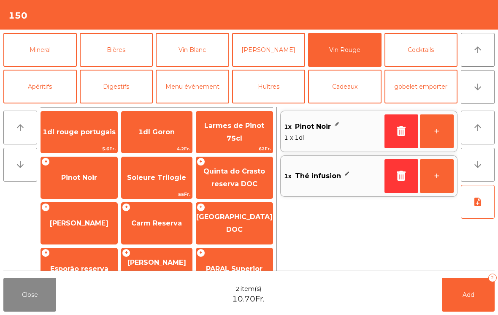
click at [474, 293] on span "Add" at bounding box center [469, 295] width 12 height 8
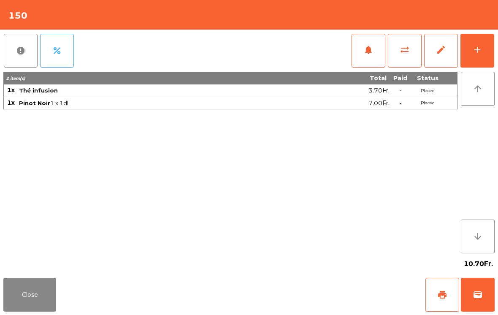
click at [35, 292] on button "Close" at bounding box center [29, 295] width 53 height 34
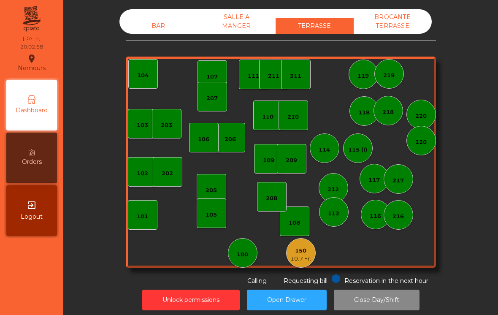
click at [160, 26] on div "BAR" at bounding box center [158, 26] width 78 height 16
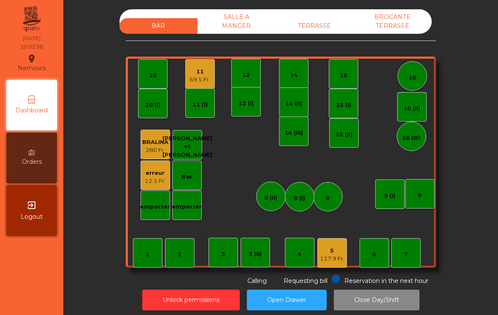
click at [425, 71] on div "16" at bounding box center [413, 76] width 30 height 30
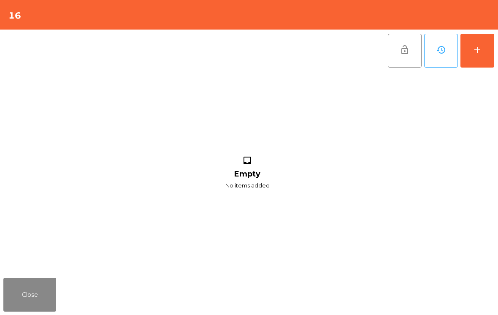
click at [481, 54] on div "add" at bounding box center [477, 50] width 10 height 10
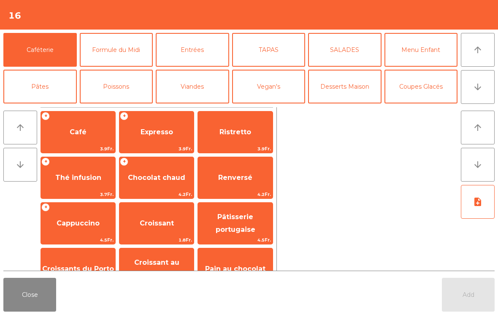
click at [19, 297] on button "Close" at bounding box center [29, 295] width 53 height 34
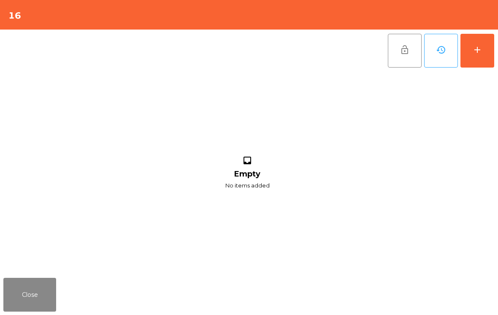
click at [17, 294] on button "Close" at bounding box center [29, 295] width 53 height 34
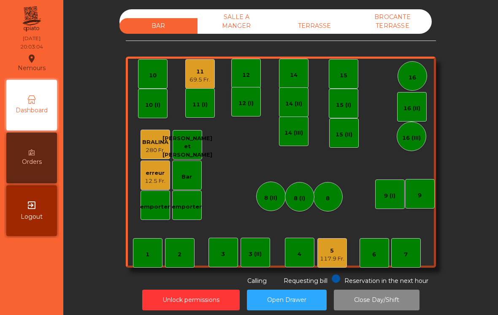
click at [305, 24] on div "TERRASSE" at bounding box center [315, 26] width 78 height 16
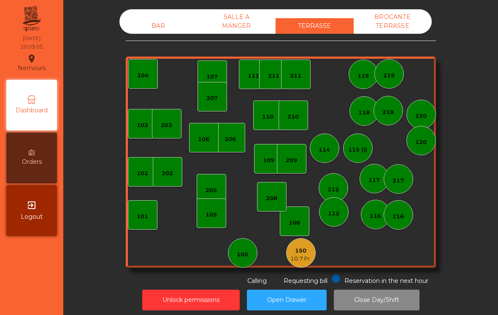
click at [157, 27] on div "BAR" at bounding box center [158, 26] width 78 height 16
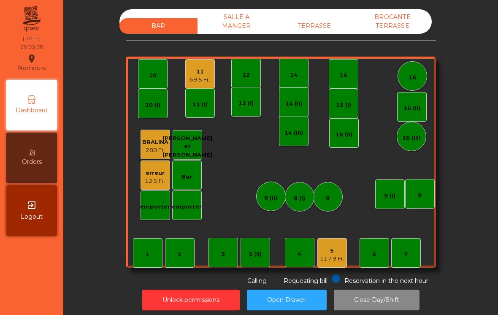
click at [423, 78] on div "16" at bounding box center [413, 76] width 30 height 30
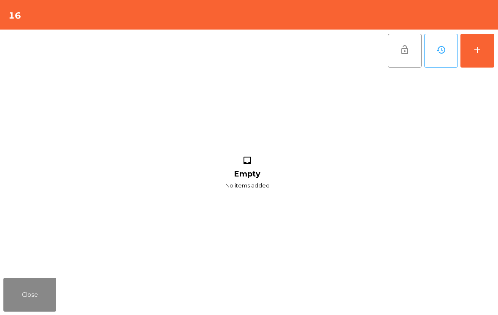
click at [485, 52] on button "add" at bounding box center [478, 51] width 34 height 34
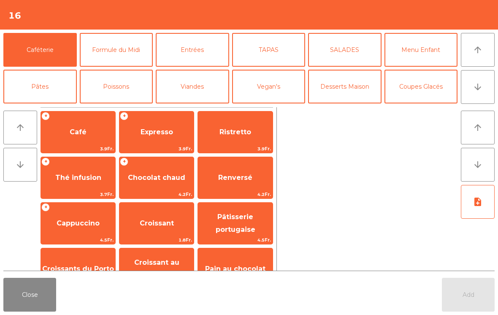
click at [478, 88] on icon "arrow_downward" at bounding box center [478, 87] width 10 height 10
click at [122, 106] on button "Bières" at bounding box center [116, 123] width 73 height 34
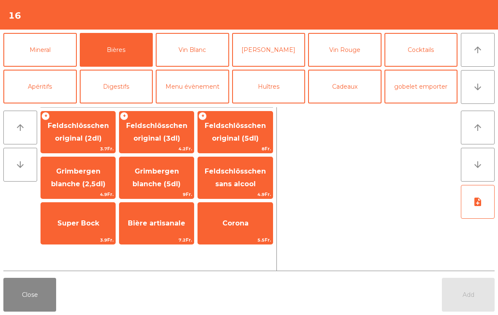
click at [164, 148] on span "4.2Fr." at bounding box center [156, 149] width 74 height 8
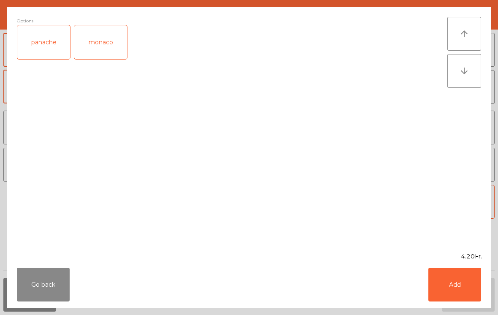
click at [455, 289] on button "Add" at bounding box center [454, 285] width 53 height 34
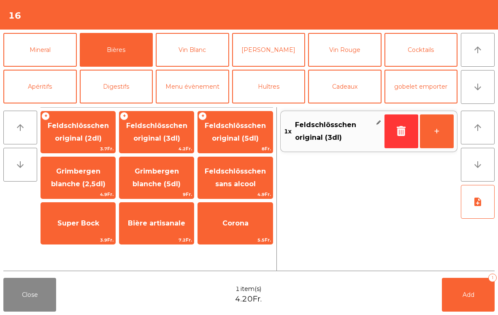
click at [434, 146] on button "+" at bounding box center [437, 131] width 34 height 34
click at [433, 146] on button "+" at bounding box center [437, 131] width 34 height 34
click at [467, 294] on span "Add" at bounding box center [469, 295] width 12 height 8
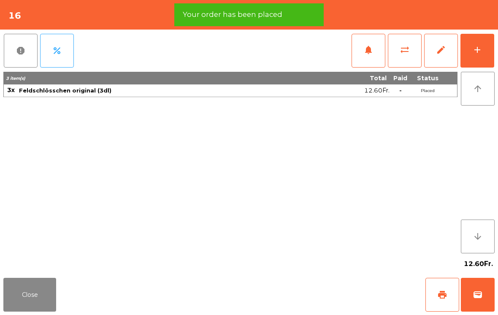
click at [36, 288] on button "Close" at bounding box center [29, 295] width 53 height 34
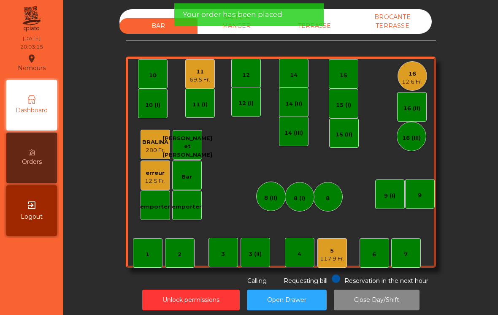
click at [157, 184] on div "12.5 Fr." at bounding box center [155, 181] width 21 height 8
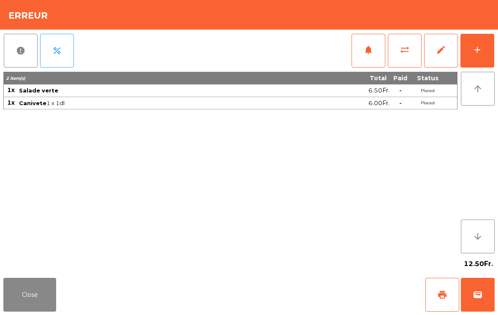
click at [41, 302] on button "Close" at bounding box center [29, 295] width 53 height 34
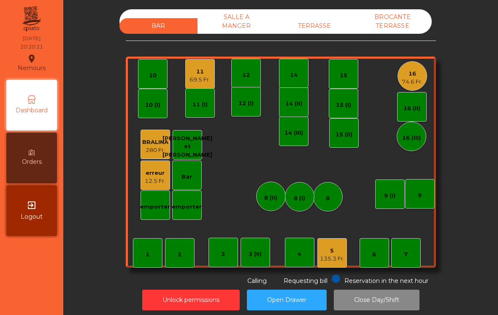
click at [420, 75] on div "16" at bounding box center [412, 74] width 21 height 8
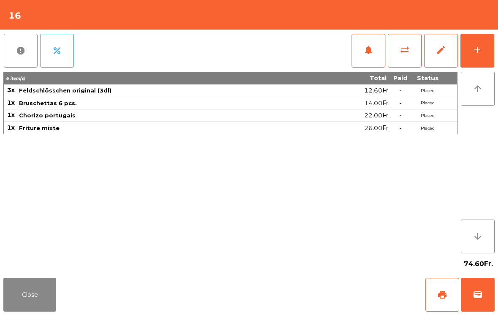
click at [37, 278] on button "Close" at bounding box center [29, 295] width 53 height 34
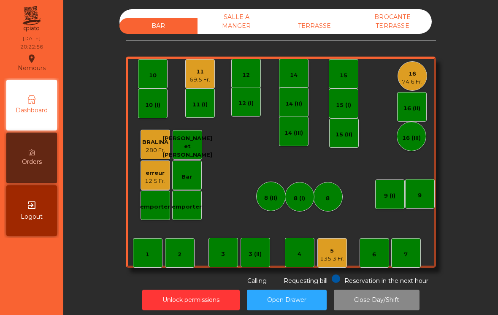
click at [201, 81] on div "69.5 Fr." at bounding box center [200, 80] width 21 height 8
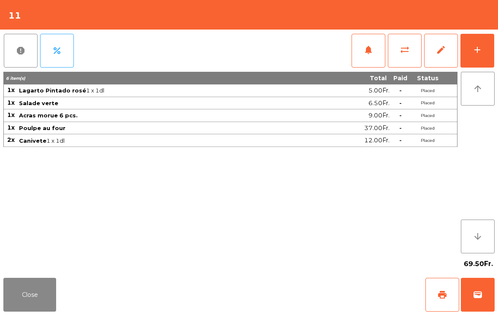
click at [444, 290] on span "print" at bounding box center [442, 295] width 10 height 10
click at [30, 311] on button "Close" at bounding box center [29, 295] width 53 height 34
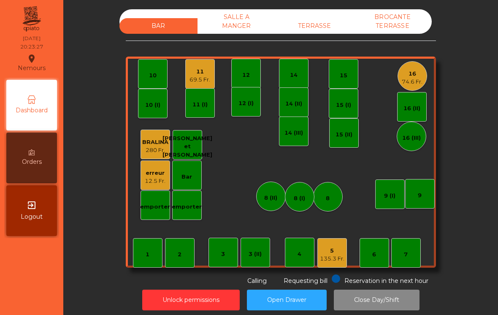
scroll to position [4, 0]
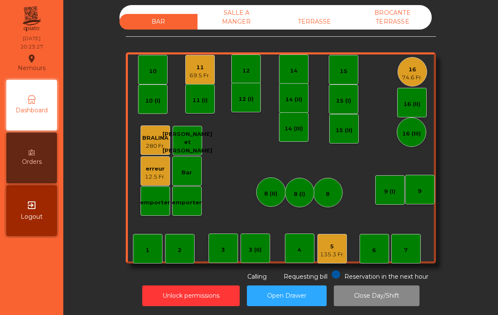
click at [397, 80] on div "1 2 3 4 5 135.3 Fr. 6 7 8 9 10 11 69.5 Fr. 12 14 15 16 74.6 Fr. Bar 3 (II) 14 (…" at bounding box center [281, 157] width 310 height 211
click at [413, 73] on div "74.6 Fr." at bounding box center [412, 77] width 21 height 8
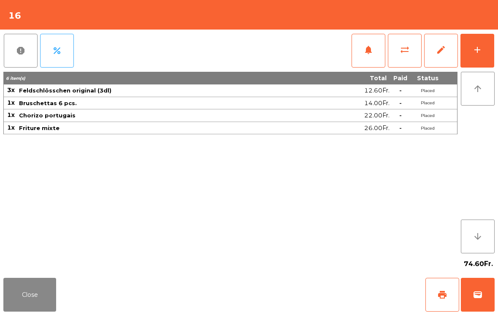
click at [482, 51] on div "add" at bounding box center [477, 50] width 10 height 10
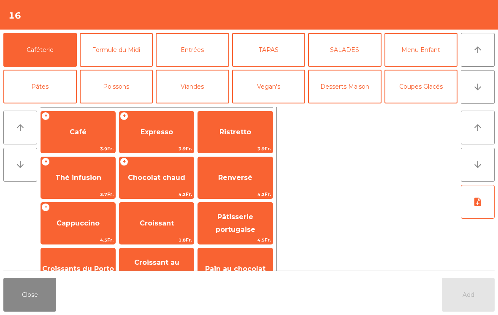
click at [122, 86] on button "Poissons" at bounding box center [116, 87] width 73 height 34
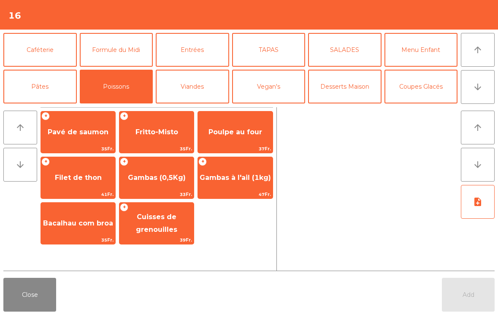
click at [244, 143] on span "Poulpe au four" at bounding box center [235, 132] width 74 height 23
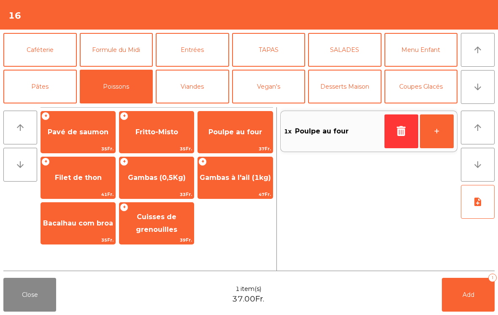
click at [193, 95] on button "Viandes" at bounding box center [192, 87] width 73 height 34
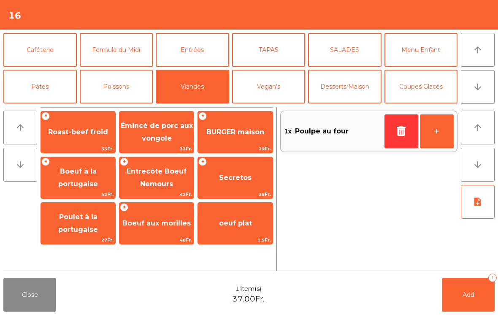
click at [244, 139] on span "BURGER maison" at bounding box center [235, 132] width 74 height 23
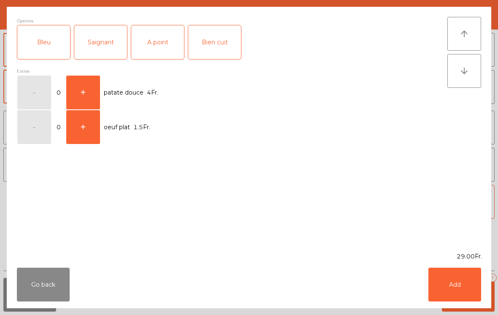
click at [157, 58] on div "A point" at bounding box center [157, 42] width 53 height 34
click at [442, 279] on button "Add" at bounding box center [454, 285] width 53 height 34
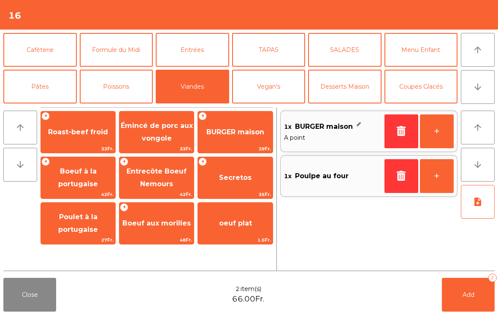
click at [244, 138] on span "BURGER maison" at bounding box center [235, 132] width 74 height 23
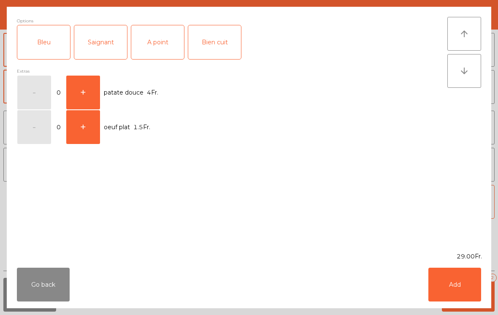
click at [49, 41] on div "Bleu" at bounding box center [43, 42] width 53 height 34
click at [469, 288] on button "Add" at bounding box center [454, 285] width 53 height 34
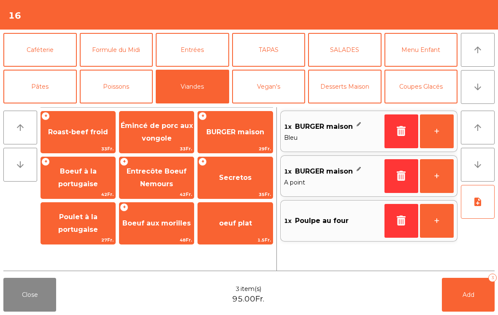
click at [459, 305] on button "Add 3" at bounding box center [468, 295] width 53 height 34
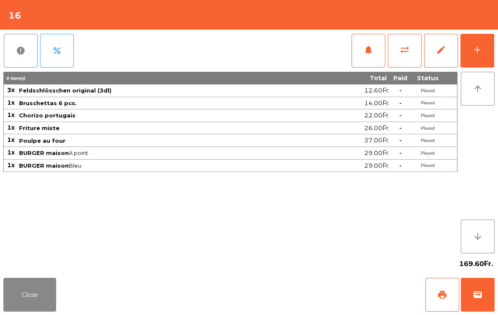
click at [31, 280] on button "Close" at bounding box center [29, 295] width 53 height 34
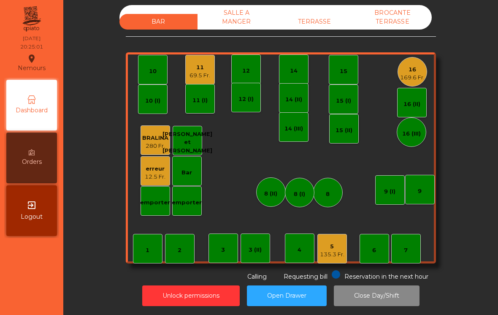
click at [414, 78] on div "169.6 Fr." at bounding box center [412, 77] width 24 height 8
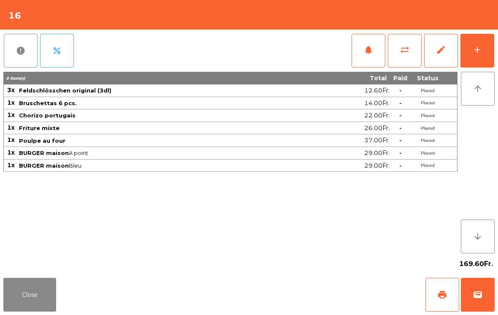
click at [493, 46] on button "add" at bounding box center [478, 51] width 34 height 34
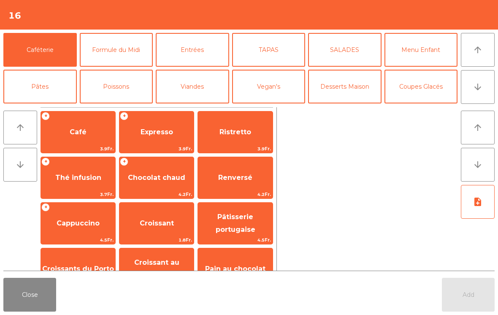
scroll to position [55, 0]
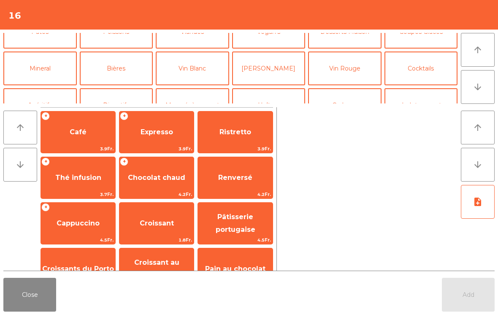
click at [349, 70] on button "Vin Rouge" at bounding box center [344, 69] width 73 height 34
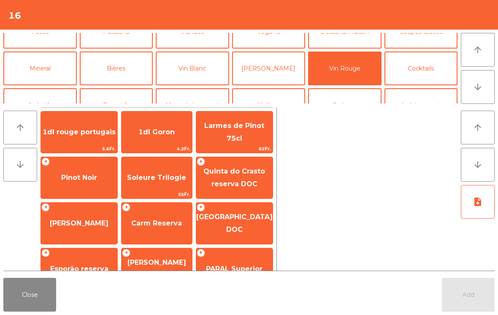
click at [161, 216] on span "Carm Reserva" at bounding box center [157, 223] width 70 height 23
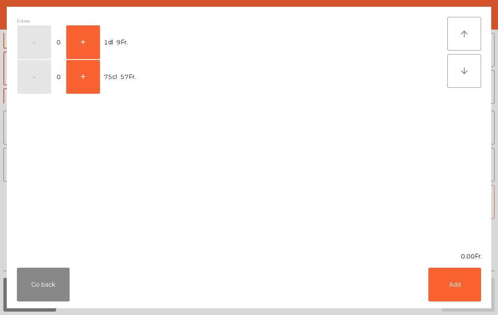
click at [87, 84] on button "+" at bounding box center [83, 77] width 34 height 34
click at [469, 286] on button "Add" at bounding box center [454, 285] width 53 height 34
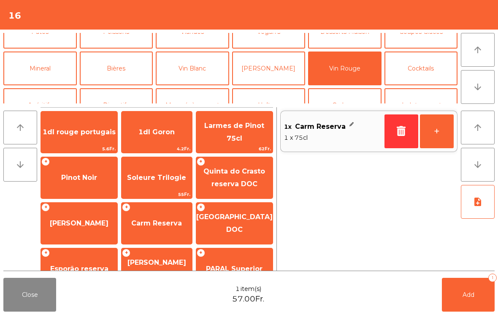
click at [475, 296] on button "Add 1" at bounding box center [468, 295] width 53 height 34
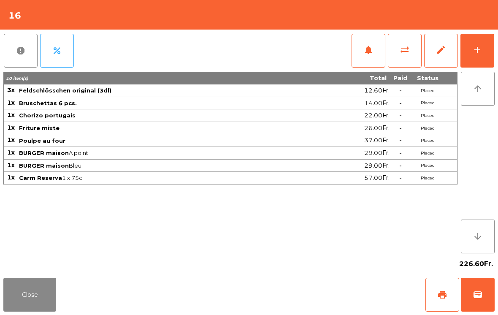
click at [15, 310] on button "Close" at bounding box center [29, 295] width 53 height 34
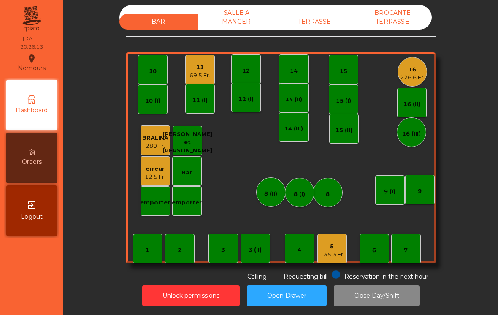
click at [340, 250] on div "135.3 Fr." at bounding box center [332, 254] width 24 height 8
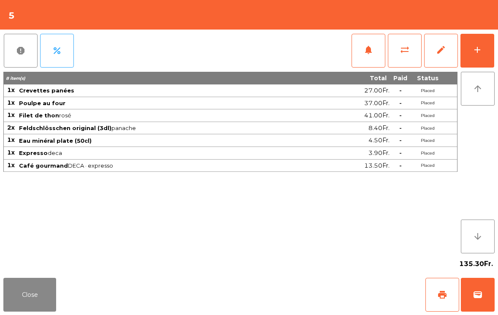
click at [441, 298] on span "print" at bounding box center [442, 295] width 10 height 10
click at [486, 294] on button "wallet" at bounding box center [478, 295] width 34 height 34
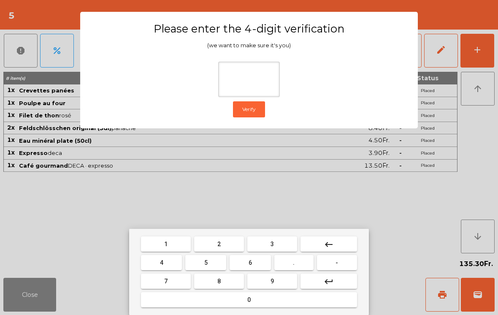
type input "*"
type input "***"
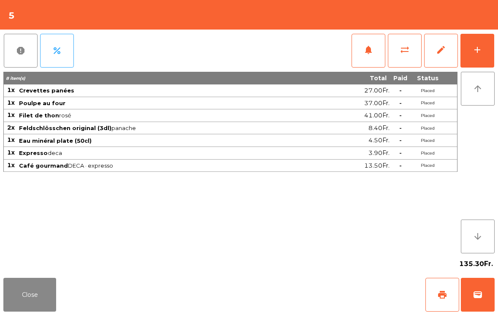
click at [328, 301] on div "Close print wallet" at bounding box center [249, 294] width 498 height 41
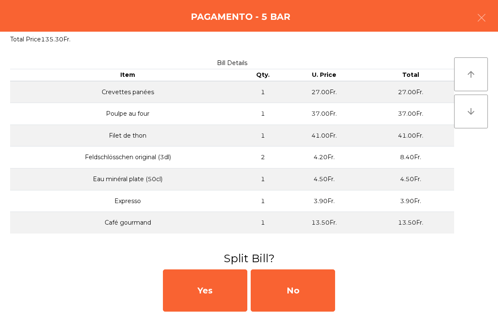
click at [312, 302] on div "No" at bounding box center [293, 290] width 84 height 42
click at [311, 288] on div "MB" at bounding box center [293, 290] width 84 height 42
click at [314, 280] on div "No" at bounding box center [293, 290] width 84 height 42
click at [304, 279] on div "No" at bounding box center [293, 290] width 84 height 42
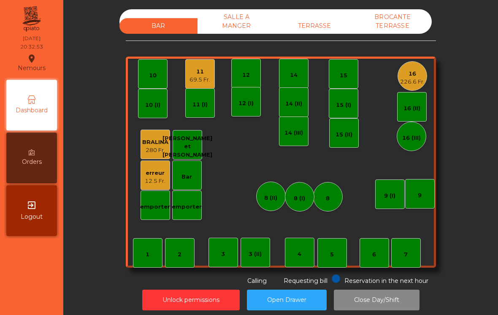
scroll to position [4, 0]
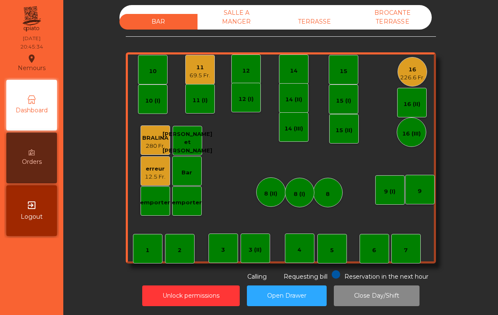
click at [426, 73] on div "16 226.6 Fr." at bounding box center [413, 72] width 30 height 30
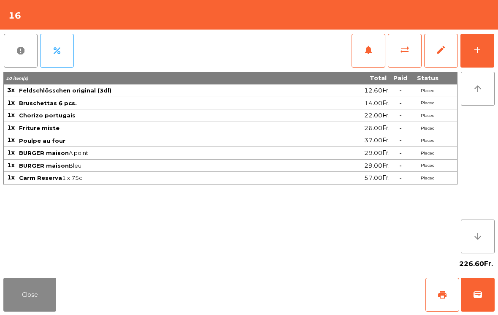
click at [356, 50] on button "notifications" at bounding box center [369, 51] width 34 height 34
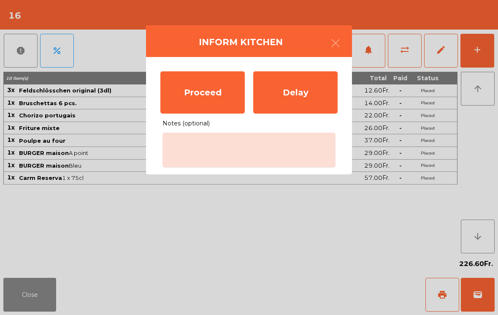
click at [222, 81] on div "Proceed" at bounding box center [202, 92] width 84 height 42
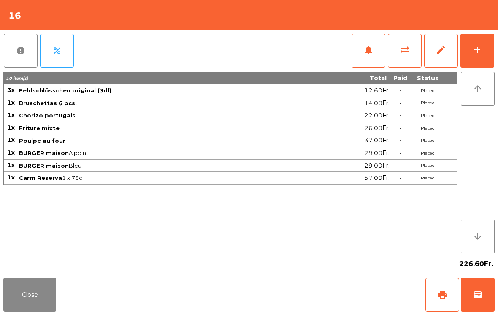
click at [47, 301] on button "Close" at bounding box center [29, 295] width 53 height 34
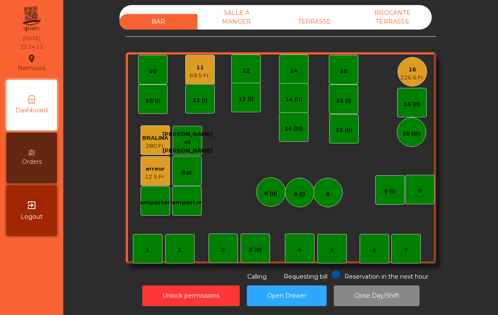
click at [308, 130] on div "14 (III)" at bounding box center [294, 127] width 30 height 30
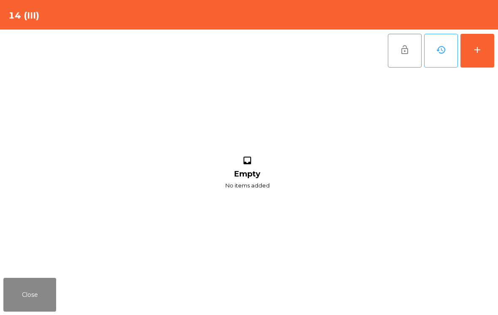
click at [482, 57] on button "add" at bounding box center [478, 51] width 34 height 34
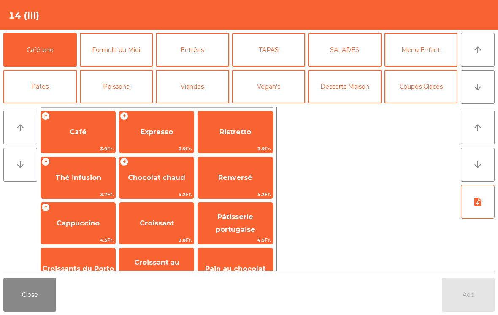
click at [75, 131] on span "Café" at bounding box center [78, 132] width 17 height 8
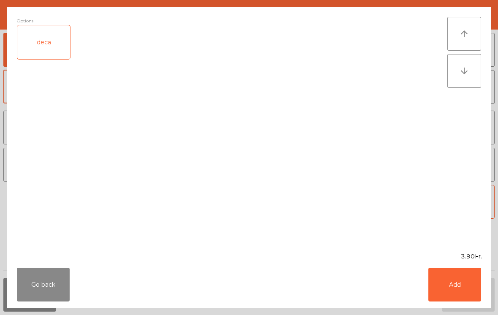
click at [464, 290] on button "Add" at bounding box center [454, 285] width 53 height 34
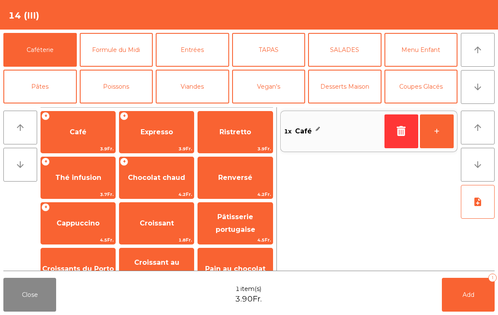
click at [437, 128] on button "+" at bounding box center [437, 131] width 34 height 34
click at [465, 296] on span "Add" at bounding box center [469, 295] width 12 height 8
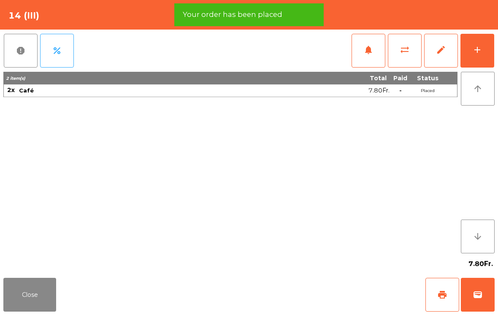
click at [447, 284] on button "print" at bounding box center [443, 295] width 34 height 34
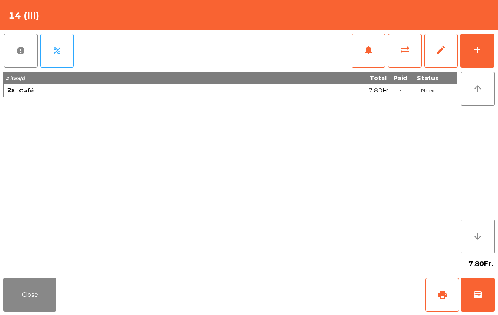
click at [483, 297] on span "wallet" at bounding box center [478, 295] width 10 height 10
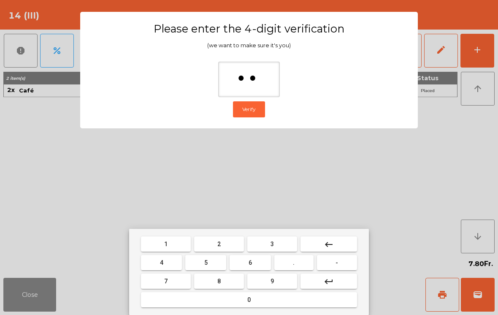
type input "***"
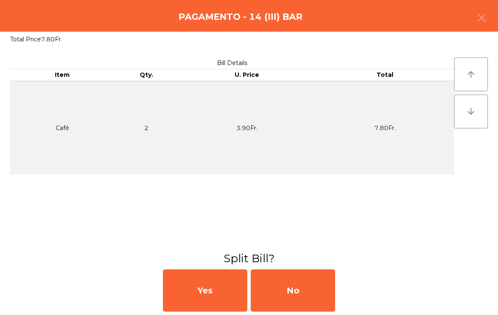
click at [288, 290] on div "No" at bounding box center [293, 290] width 84 height 42
click at [290, 290] on div "MB" at bounding box center [293, 290] width 84 height 42
click at [286, 285] on div "No" at bounding box center [293, 290] width 84 height 42
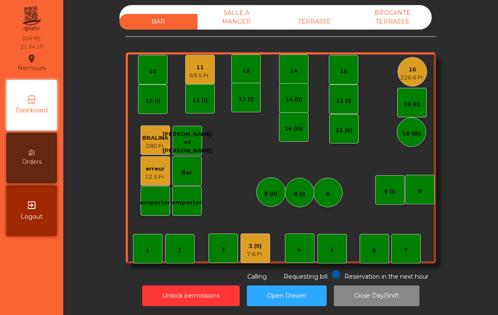
click at [253, 245] on div "3 (II)" at bounding box center [255, 246] width 17 height 8
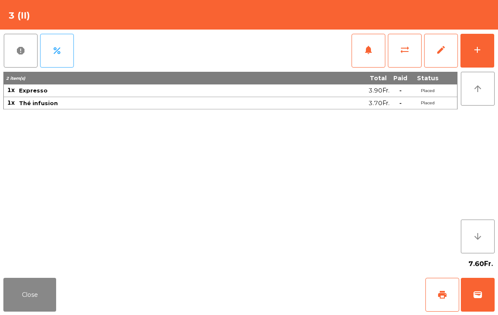
click at [477, 284] on button "wallet" at bounding box center [478, 295] width 34 height 34
click at [290, 279] on div "Close print wallet" at bounding box center [249, 294] width 498 height 41
click at [296, 284] on div "Close print wallet" at bounding box center [249, 294] width 498 height 41
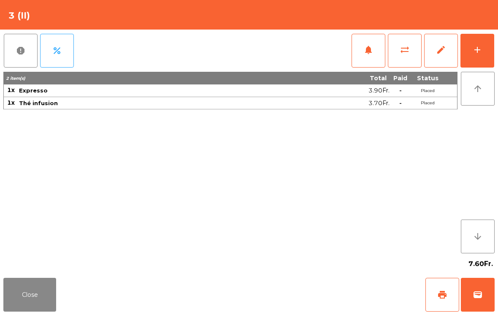
click at [296, 290] on div "Close print wallet" at bounding box center [249, 294] width 498 height 41
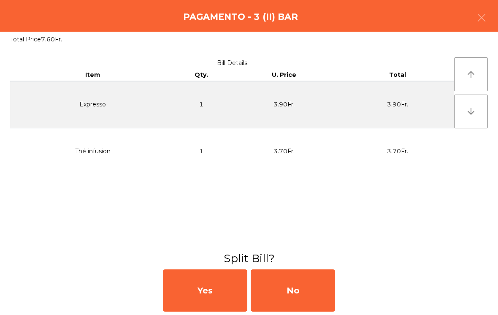
click at [302, 294] on div "No" at bounding box center [293, 290] width 84 height 42
click at [299, 297] on div "MB" at bounding box center [293, 290] width 84 height 42
click at [298, 288] on div "No" at bounding box center [293, 290] width 84 height 42
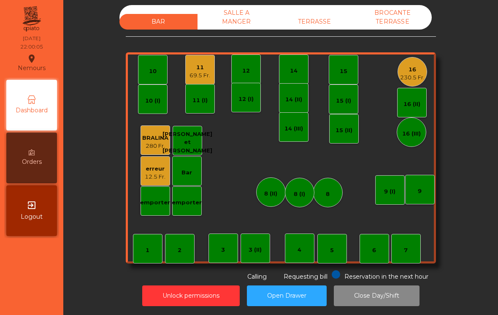
click at [409, 78] on div "230.5 Fr." at bounding box center [412, 77] width 24 height 8
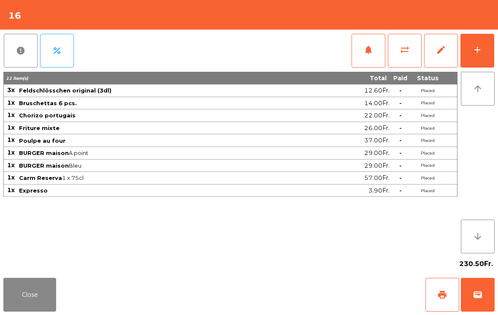
click at [437, 293] on button "print" at bounding box center [443, 295] width 34 height 34
click at [487, 303] on button "wallet" at bounding box center [478, 295] width 34 height 34
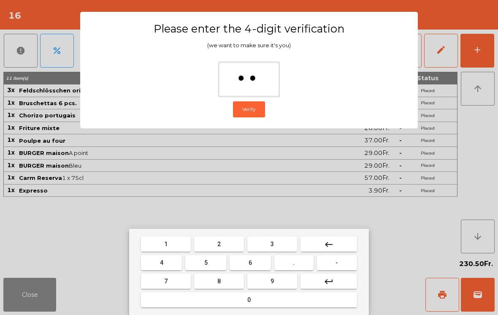
type input "***"
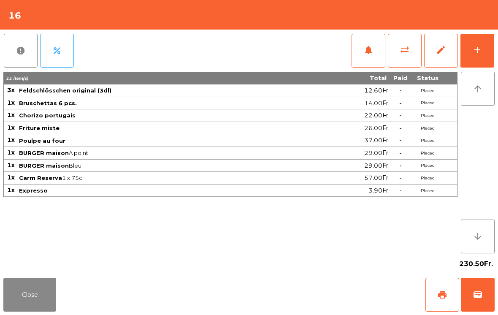
click at [338, 288] on div "Close print wallet" at bounding box center [249, 294] width 498 height 41
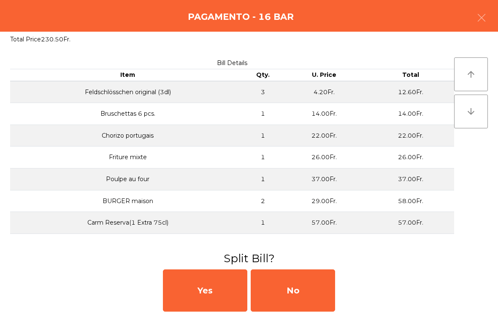
click at [342, 288] on div "Yes No" at bounding box center [249, 290] width 498 height 49
click at [329, 285] on div "No" at bounding box center [293, 290] width 84 height 42
click at [328, 284] on div "MB" at bounding box center [293, 290] width 84 height 42
click at [334, 290] on div "No" at bounding box center [293, 290] width 84 height 42
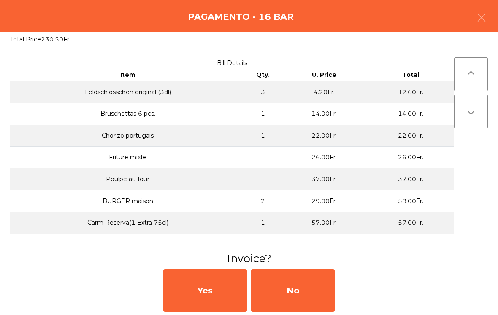
click at [298, 289] on button "Open Drawer" at bounding box center [287, 295] width 80 height 21
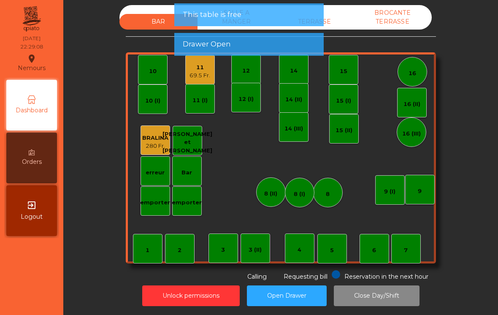
click at [319, 286] on button "Open Drawer" at bounding box center [287, 295] width 80 height 21
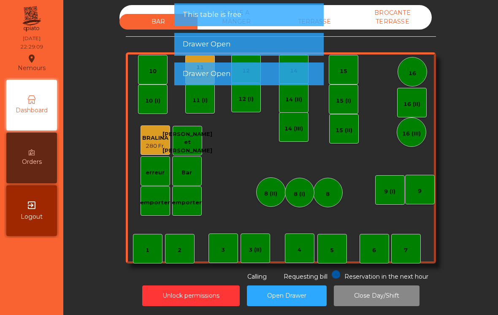
click at [389, 19] on div "BROCANTE TERRASSE" at bounding box center [393, 17] width 78 height 24
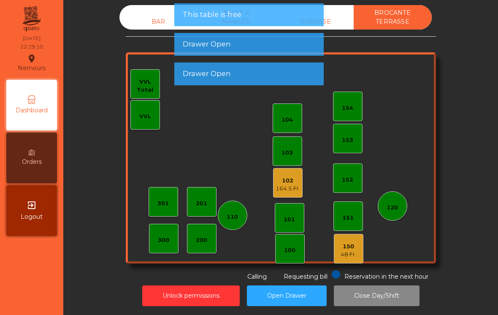
click at [392, 304] on button "Close Day/Shift" at bounding box center [377, 295] width 86 height 21
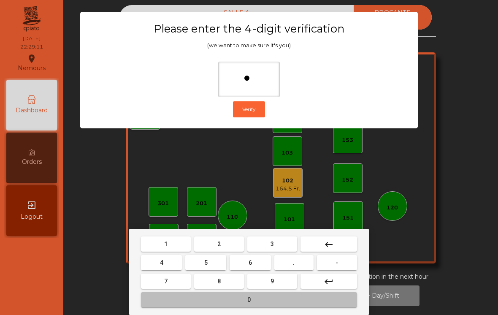
type input "**"
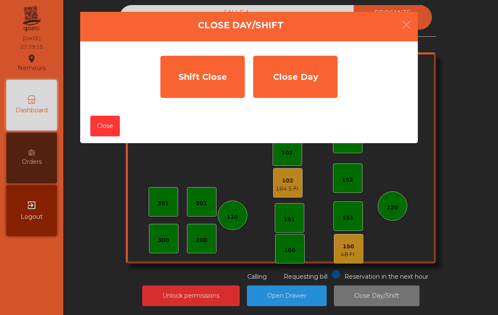
click at [220, 91] on div "Shift Close" at bounding box center [202, 77] width 84 height 42
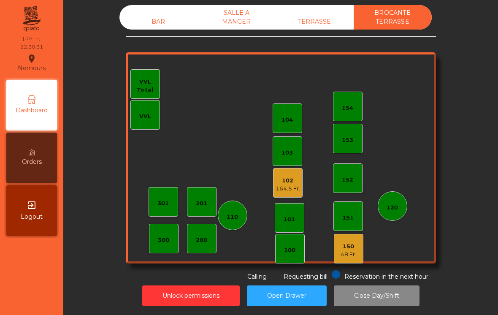
click at [159, 18] on div "BAR" at bounding box center [158, 22] width 78 height 16
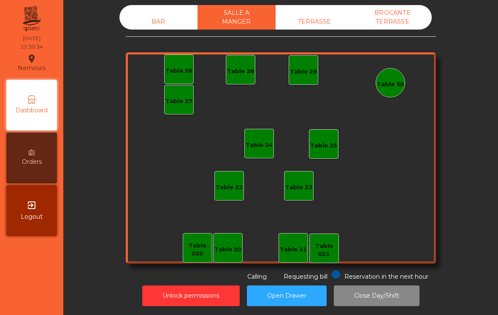
click at [319, 23] on div "TERRASSE" at bounding box center [315, 22] width 78 height 16
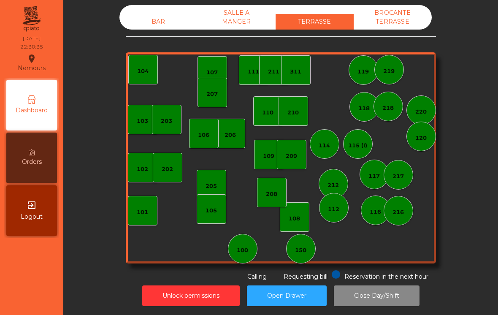
click at [414, 22] on div "BROCANTE TERRASSE" at bounding box center [393, 17] width 78 height 24
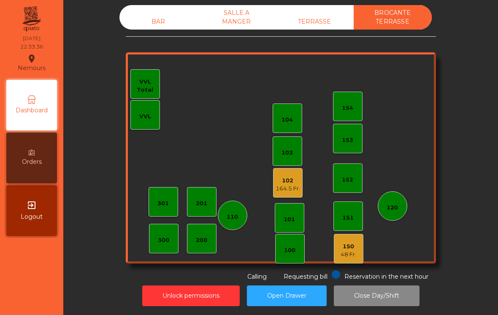
click at [287, 187] on div "164.5 Fr." at bounding box center [288, 188] width 24 height 8
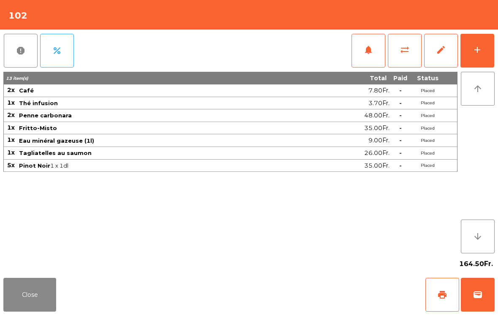
click at [23, 298] on button "Close" at bounding box center [29, 295] width 53 height 34
